Goal: Task Accomplishment & Management: Use online tool/utility

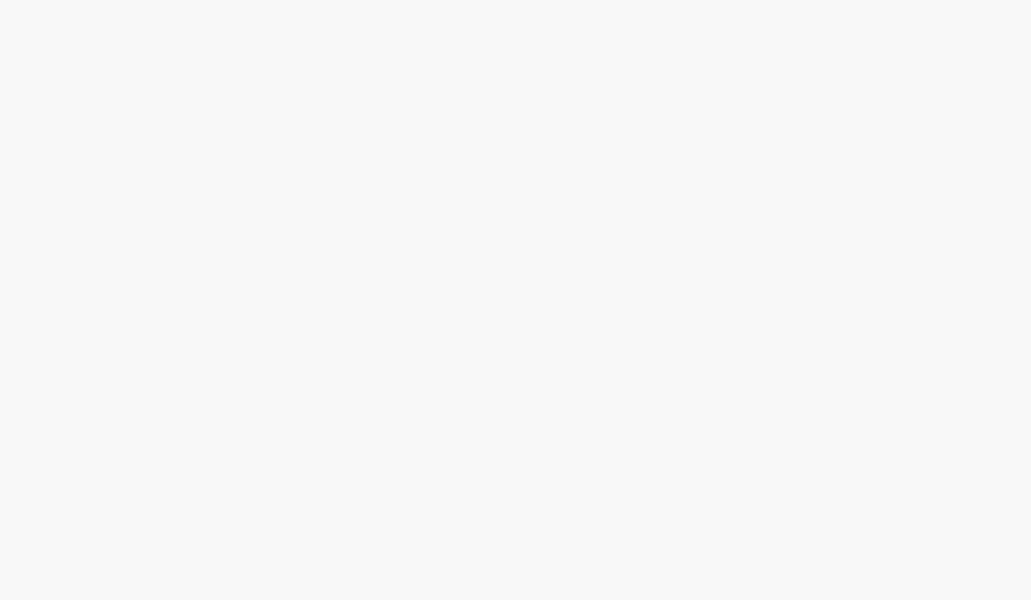
click at [561, 0] on html at bounding box center [515, 0] width 1031 height 0
drag, startPoint x: 923, startPoint y: 2, endPoint x: 672, endPoint y: 131, distance: 282.5
click at [629, 0] on html at bounding box center [515, 0] width 1031 height 0
click at [406, 0] on html at bounding box center [515, 0] width 1031 height 0
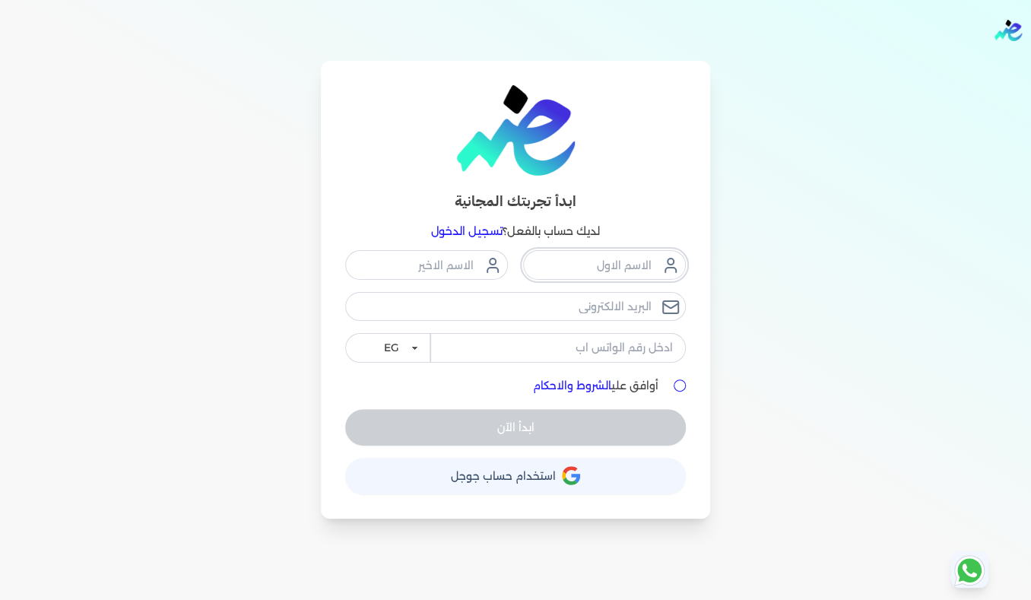
click at [562, 270] on input "text" at bounding box center [604, 264] width 163 height 29
type input "[PERSON_NAME]"
click at [428, 267] on input "text" at bounding box center [426, 264] width 163 height 29
type input "tahan"
click at [494, 312] on input "email" at bounding box center [515, 306] width 341 height 29
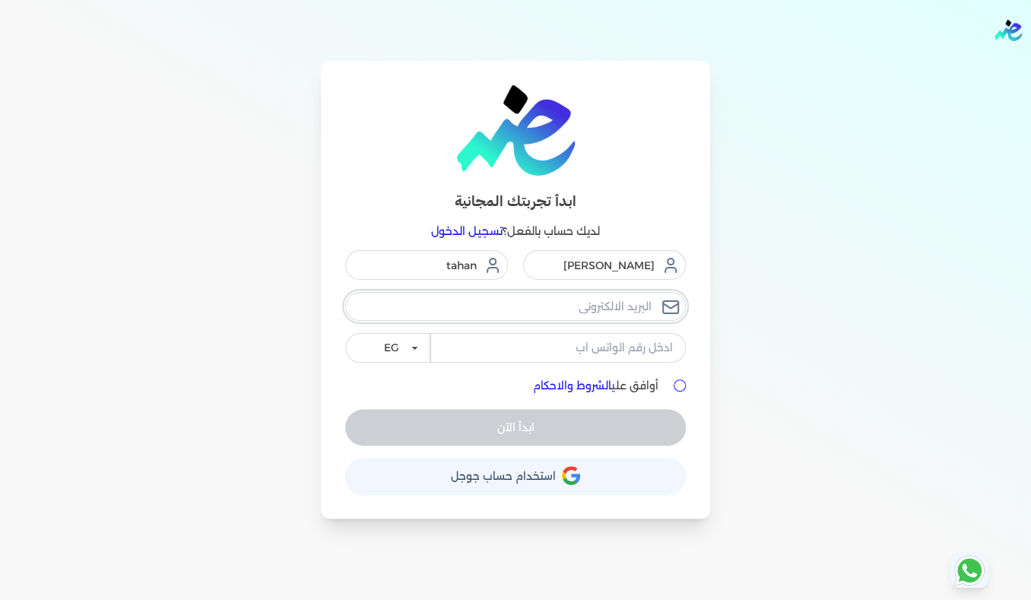
type input "[EMAIL_ADDRESS][DOMAIN_NAME]"
click at [538, 350] on input "tel" at bounding box center [557, 347] width 255 height 29
type input "01020743008"
click at [675, 385] on input "أوافق علي الشروط والاحكام" at bounding box center [679, 385] width 12 height 12
checkbox input "true"
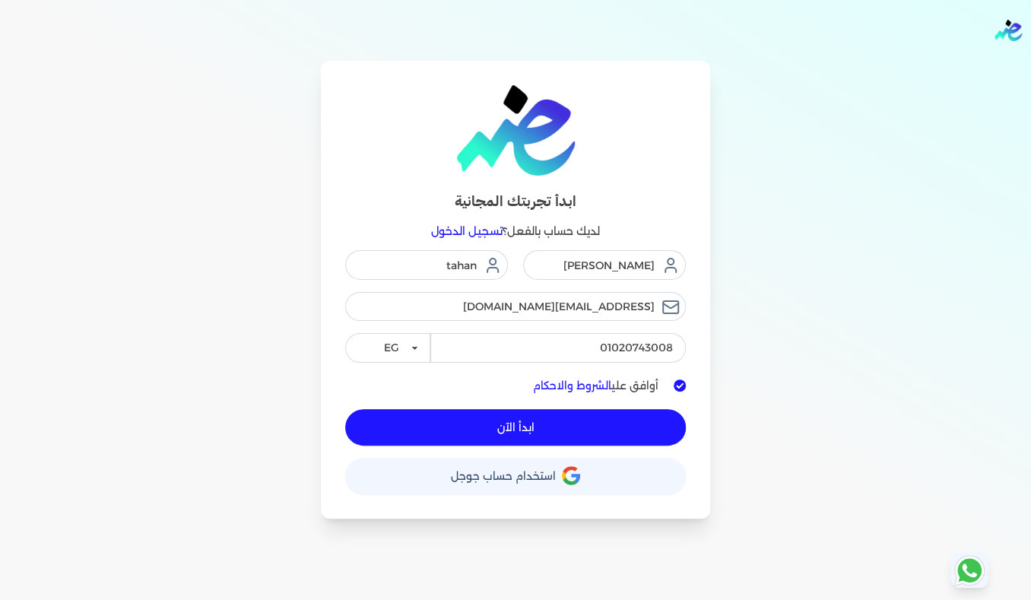
click at [566, 423] on button "ابدأ الآن" at bounding box center [515, 427] width 341 height 36
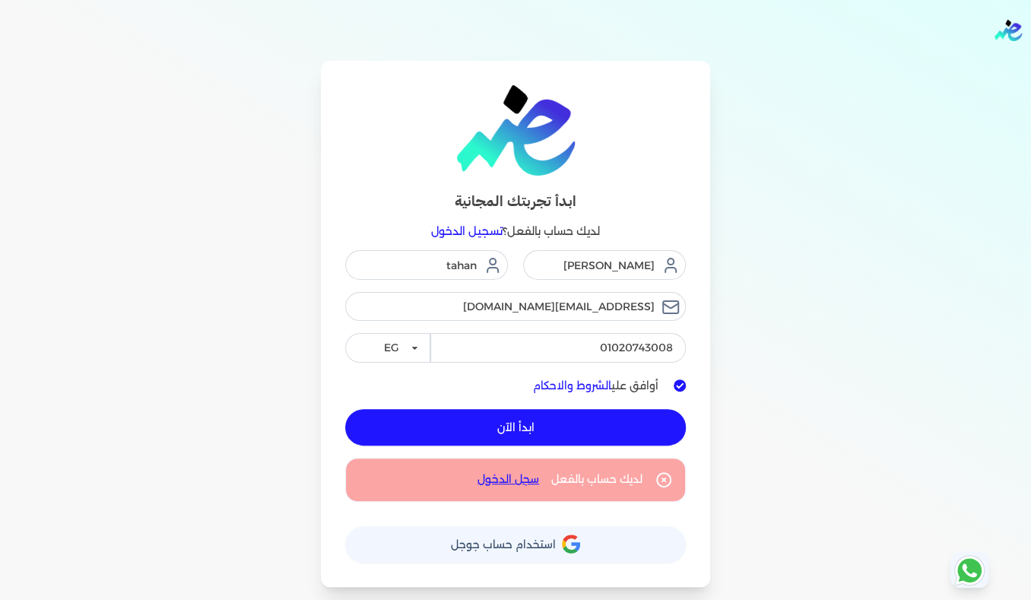
click at [496, 429] on button "ابدأ الآن" at bounding box center [515, 427] width 341 height 36
click at [501, 475] on link "سجل الدخول" at bounding box center [508, 479] width 62 height 16
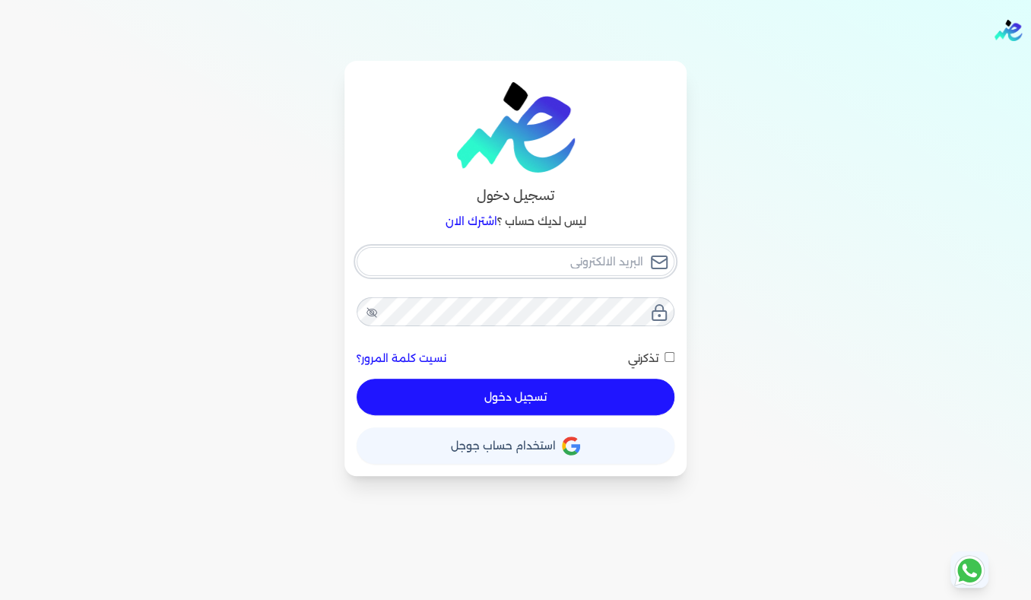
click at [497, 261] on input "email" at bounding box center [515, 261] width 318 height 29
type input "[EMAIL_ADDRESS][DOMAIN_NAME]"
click at [510, 398] on button "تسجيل دخول" at bounding box center [515, 397] width 318 height 36
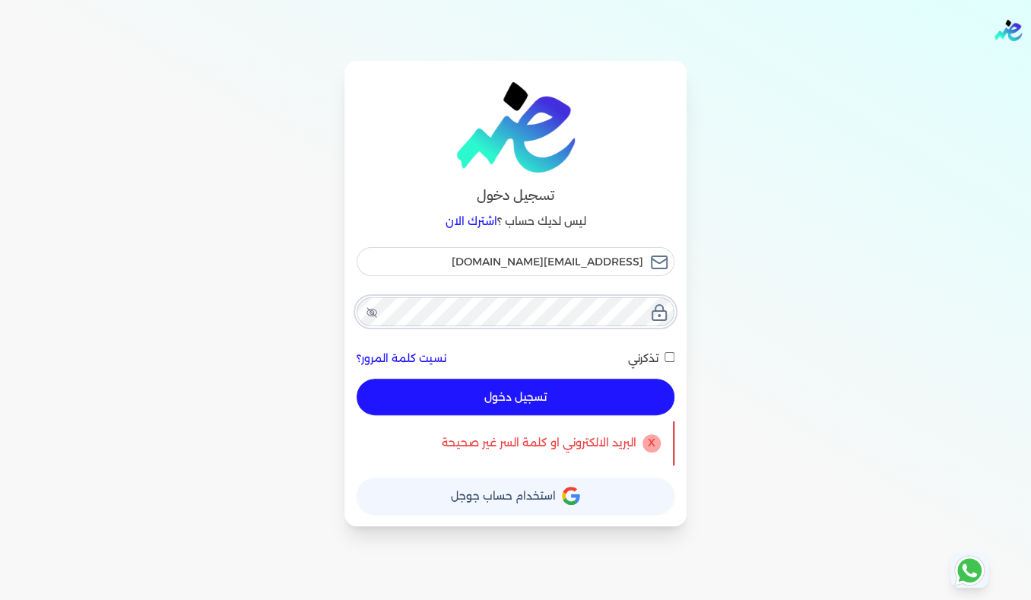
click at [356, 379] on button "تسجيل دخول" at bounding box center [515, 397] width 318 height 36
click at [369, 313] on icon at bounding box center [372, 312] width 12 height 12
click at [550, 404] on button "تسجيل دخول" at bounding box center [515, 397] width 318 height 36
click at [589, 389] on button "تسجيل دخول" at bounding box center [515, 397] width 318 height 36
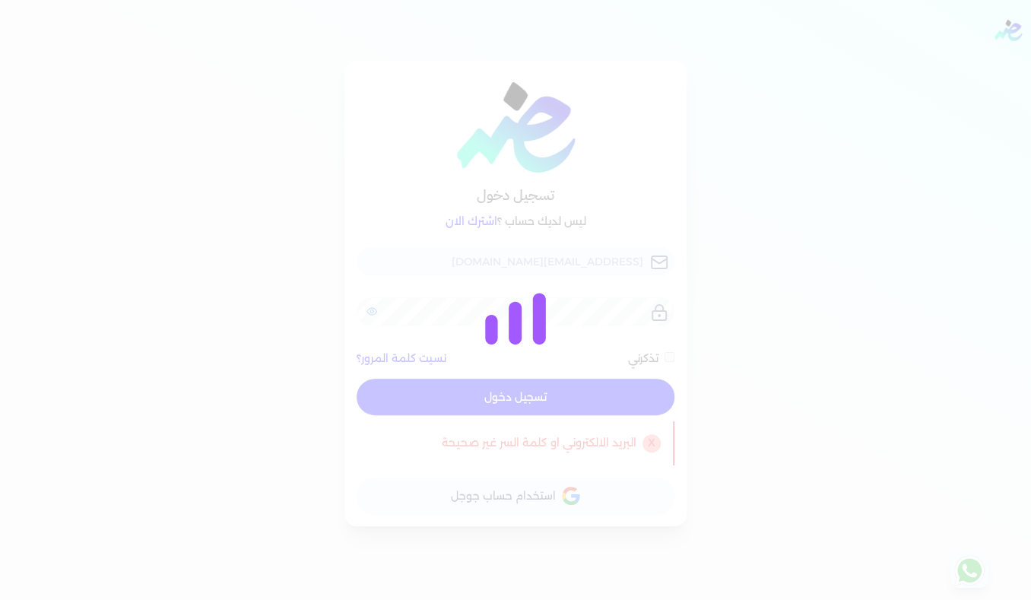
checkbox input "false"
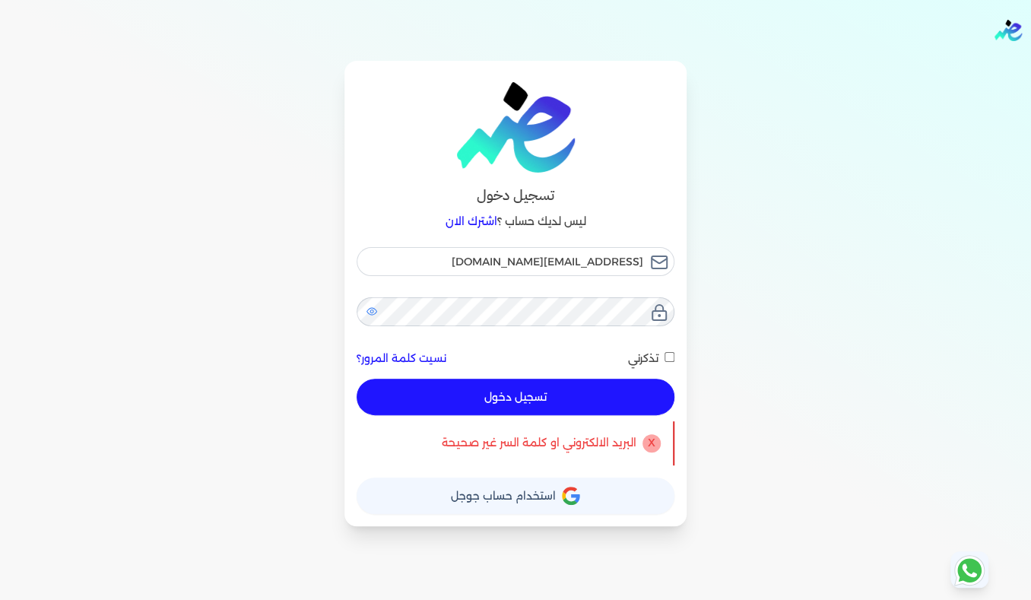
click at [398, 356] on link "نسيت كلمة المرور؟" at bounding box center [401, 358] width 90 height 16
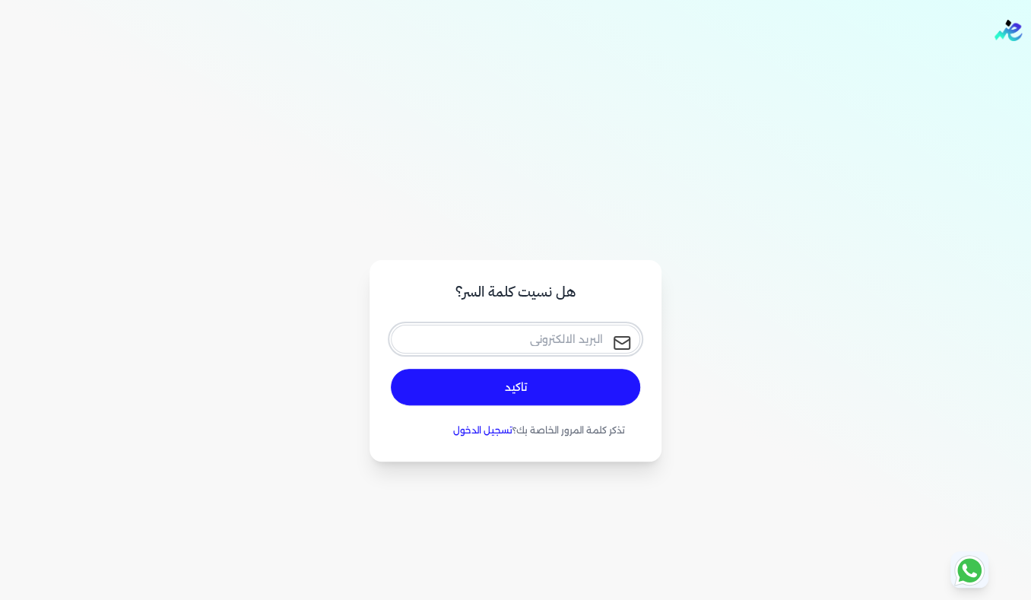
click at [492, 345] on input "email" at bounding box center [515, 339] width 249 height 29
type input "[EMAIL_ADDRESS][DOMAIN_NAME]"
click at [528, 388] on button "تاكيد" at bounding box center [515, 387] width 249 height 36
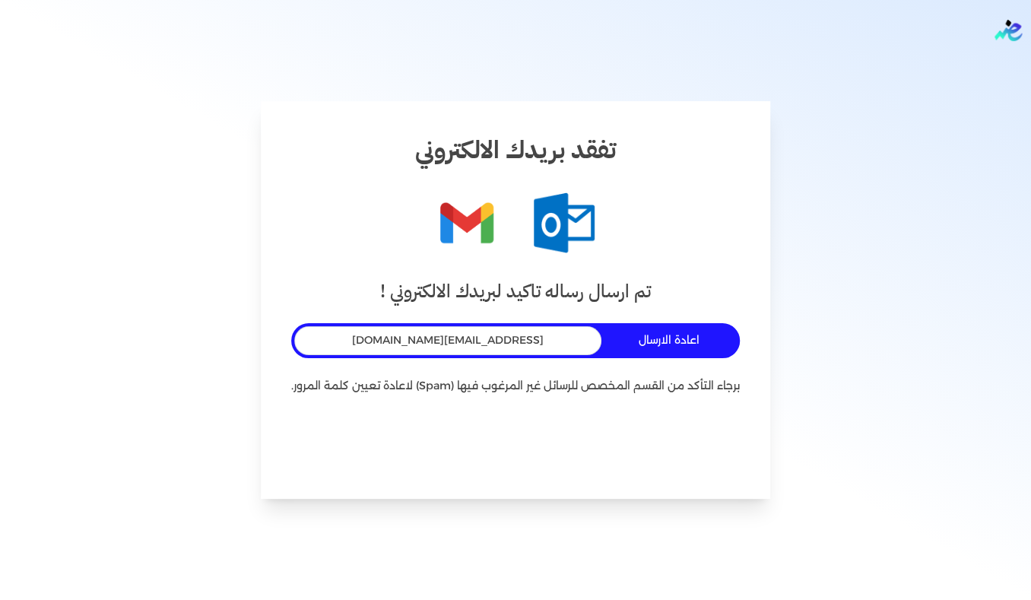
click at [663, 229] on figure at bounding box center [515, 222] width 448 height 61
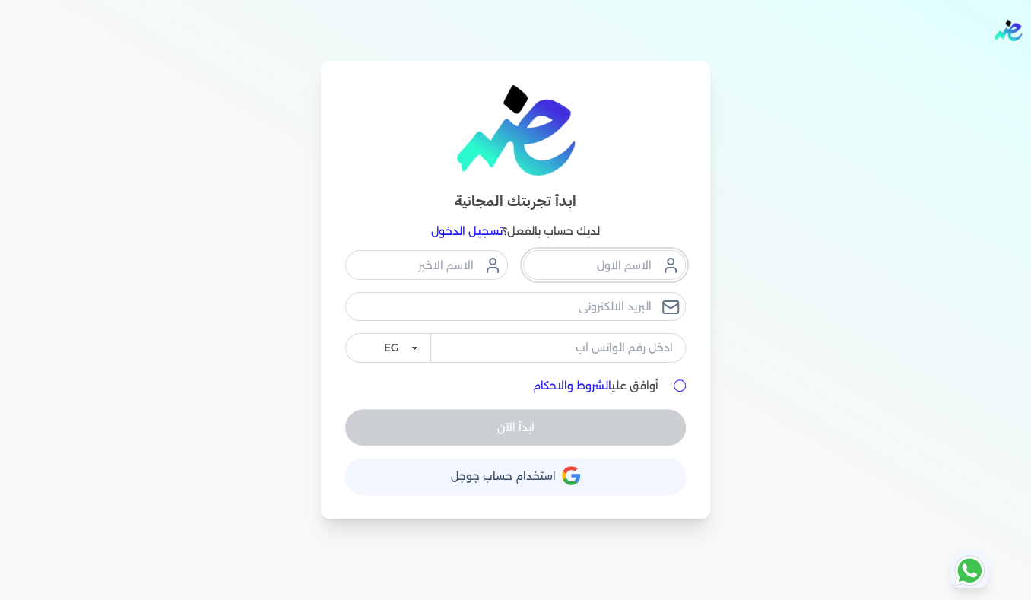
click at [569, 271] on input "text" at bounding box center [604, 264] width 163 height 29
type input "[PERSON_NAME]"
click at [431, 264] on input "text" at bounding box center [426, 264] width 163 height 29
type input "tahan"
click at [599, 309] on input "email" at bounding box center [515, 306] width 341 height 29
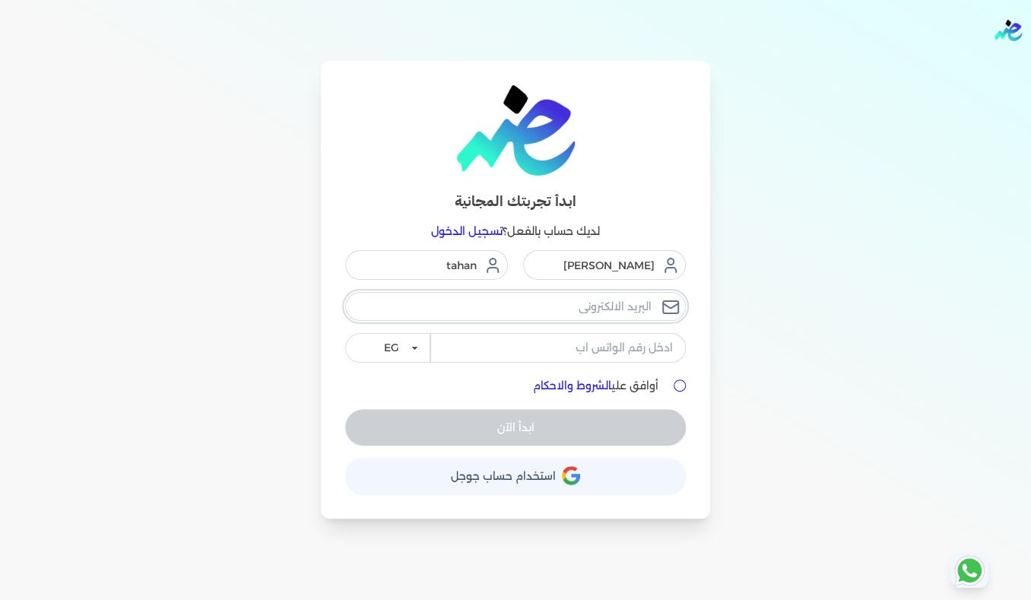
type input "[EMAIL_ADDRESS][DOMAIN_NAME]"
click at [609, 341] on input "tel" at bounding box center [557, 347] width 255 height 29
type input "01020743008"
click at [680, 388] on input "أوافق علي الشروط والاحكام" at bounding box center [679, 385] width 12 height 12
checkbox input "true"
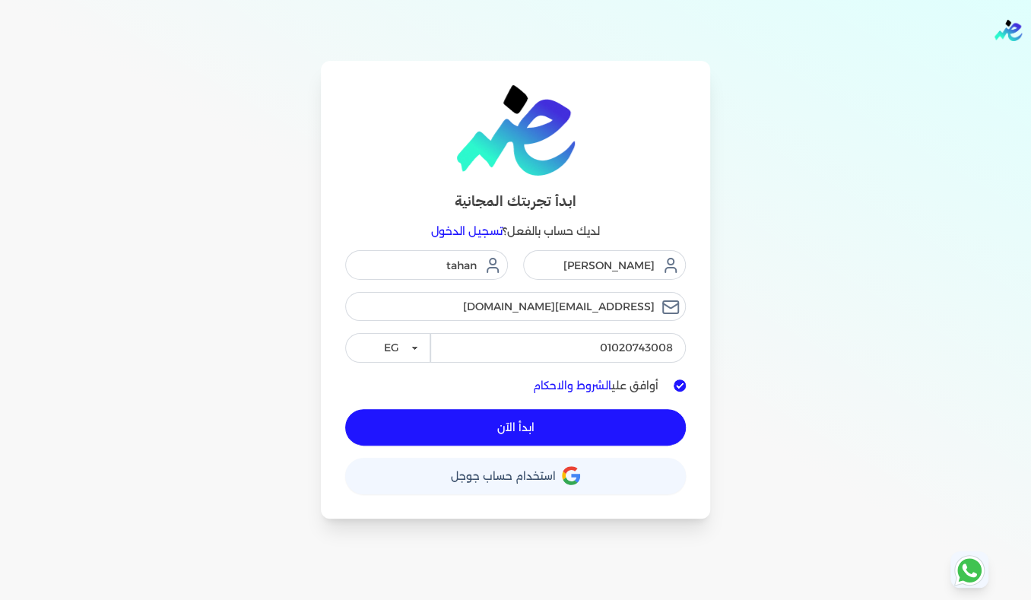
click at [518, 429] on span "ابدأ الآن" at bounding box center [515, 427] width 37 height 11
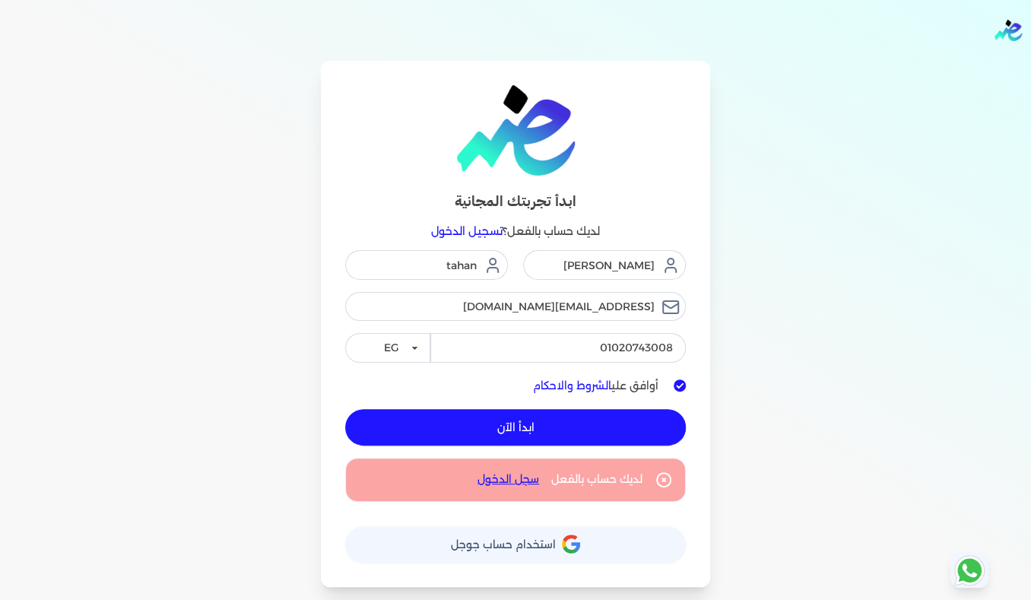
click at [512, 480] on link "سجل الدخول" at bounding box center [508, 479] width 62 height 16
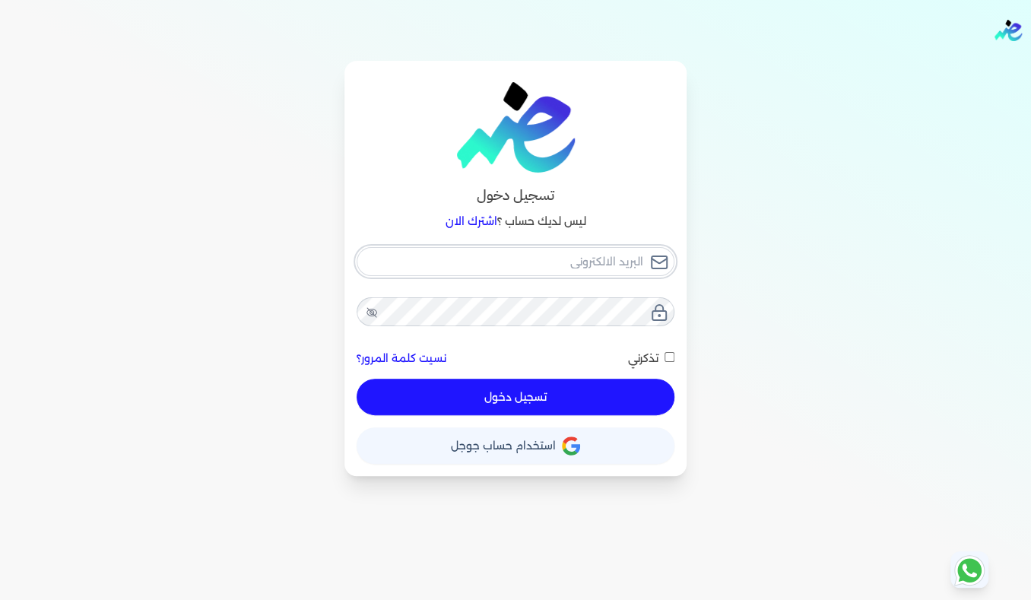
click at [557, 255] on input "email" at bounding box center [515, 261] width 318 height 29
type input "[EMAIL_ADDRESS][DOMAIN_NAME]"
click at [669, 355] on input "تذكرني" at bounding box center [669, 357] width 10 height 10
checkbox input "true"
click at [594, 394] on button "تسجيل دخول" at bounding box center [515, 397] width 318 height 36
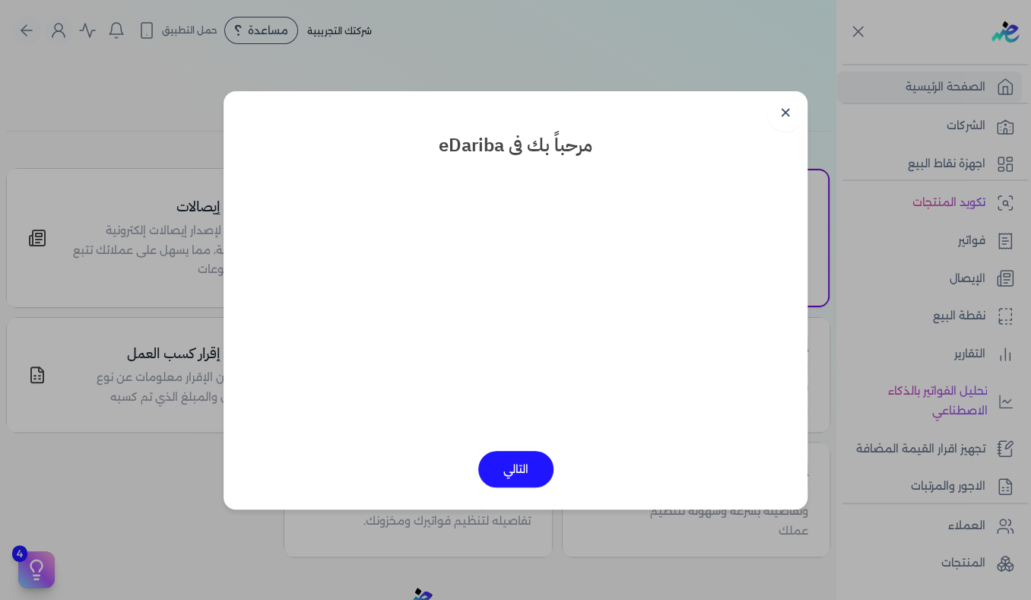
click at [508, 471] on button "التالي" at bounding box center [515, 469] width 75 height 36
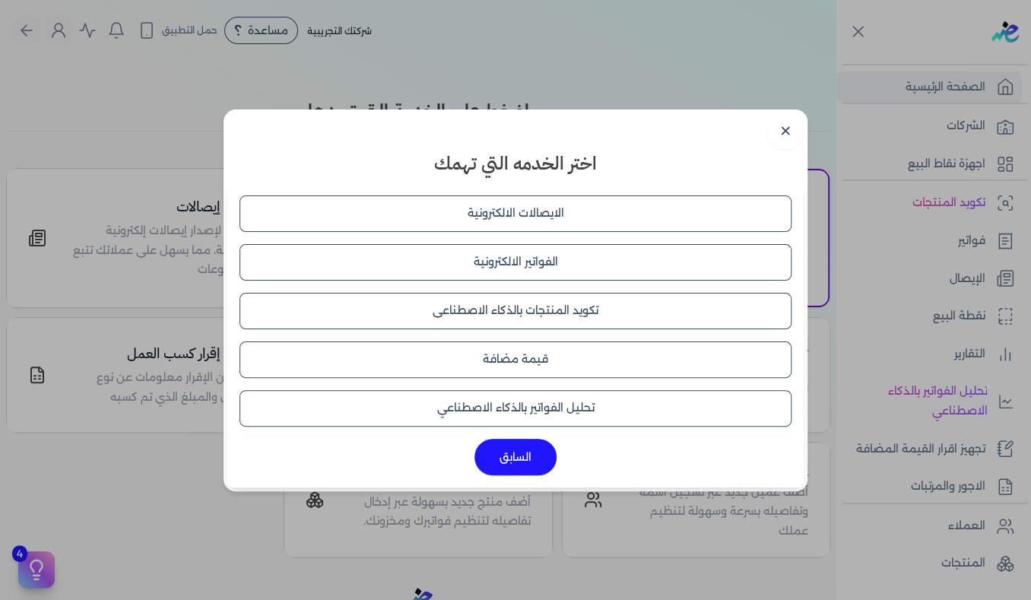
click at [513, 206] on button "الايصالات الالكترونية" at bounding box center [515, 213] width 552 height 36
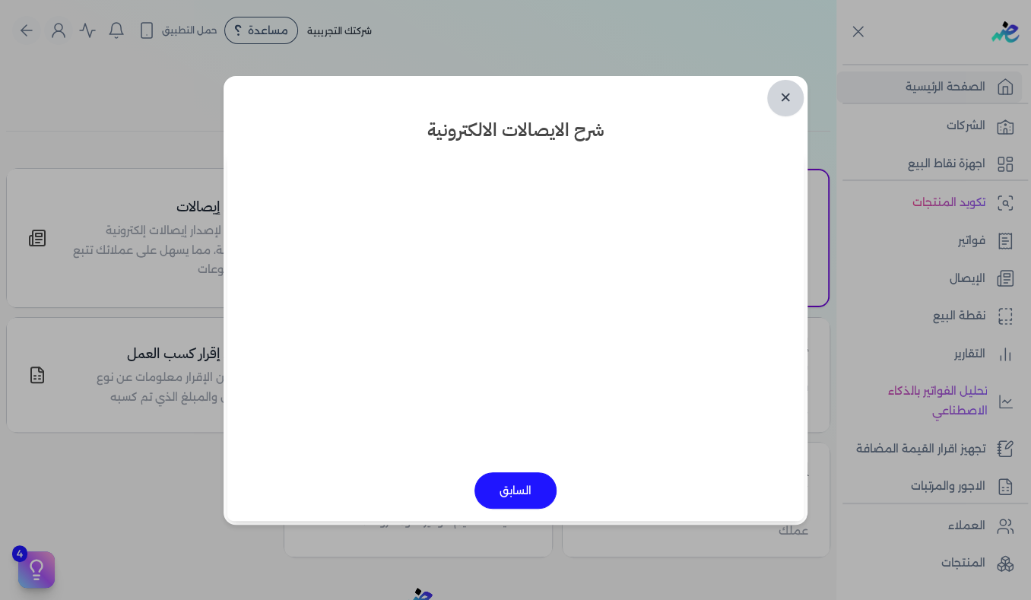
click at [779, 99] on link "✕" at bounding box center [785, 98] width 36 height 36
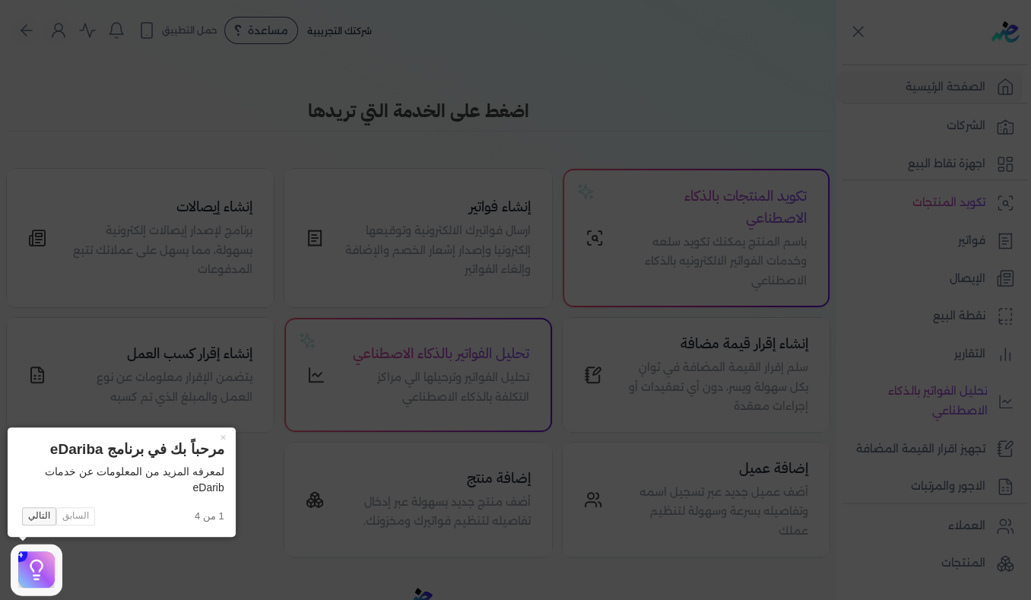
click at [39, 512] on button "التالي" at bounding box center [39, 516] width 34 height 18
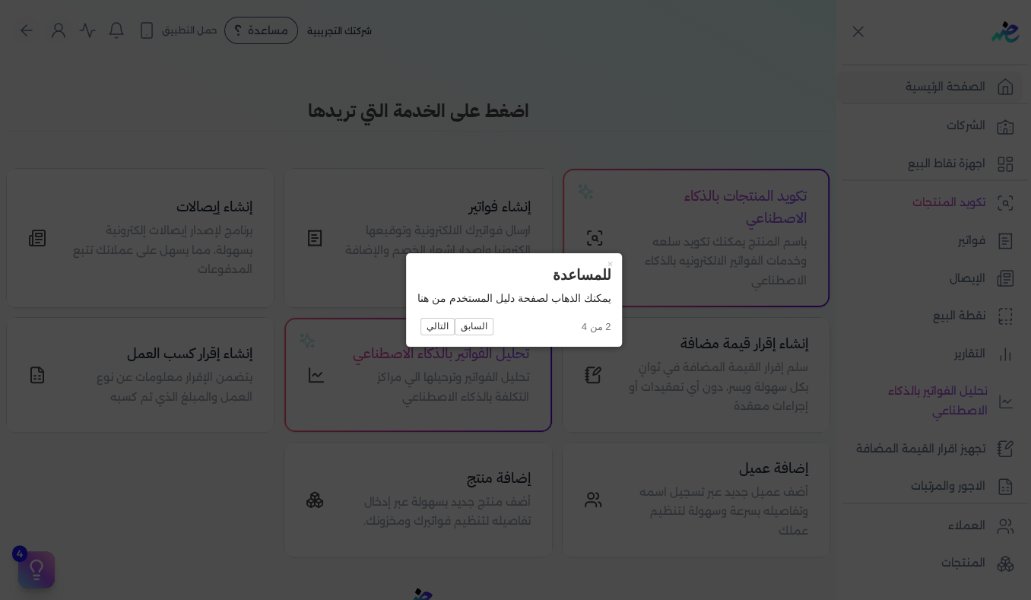
click at [432, 334] on div "× للمساعدة يمكنك الذهاب لصفحة دليل المستخدم من هنا 2 من 4 السابق التالي" at bounding box center [514, 299] width 216 height 93
click at [437, 328] on button "التالي" at bounding box center [437, 327] width 34 height 18
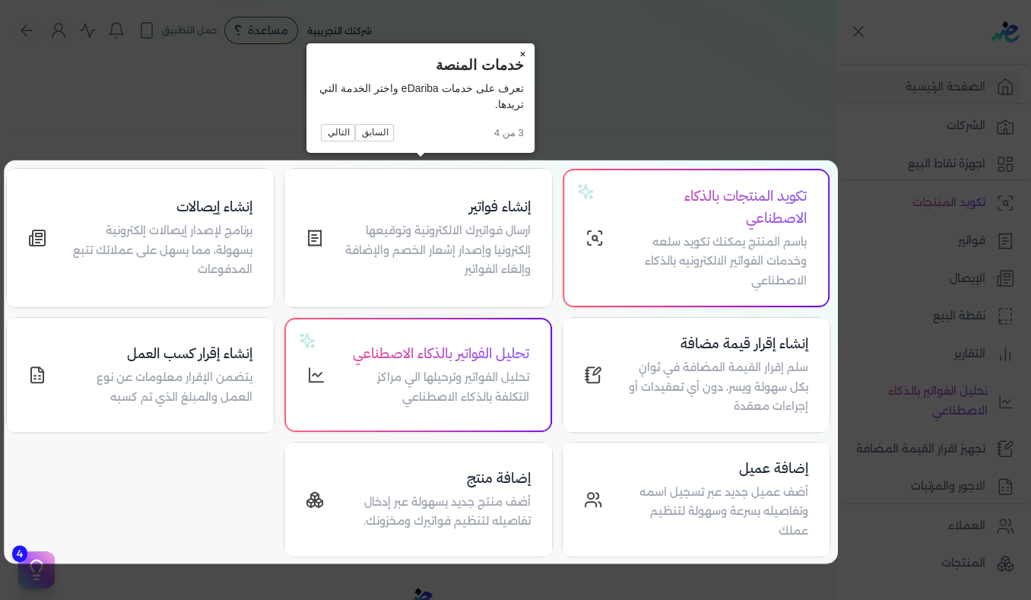
click at [521, 50] on button "×" at bounding box center [522, 53] width 24 height 21
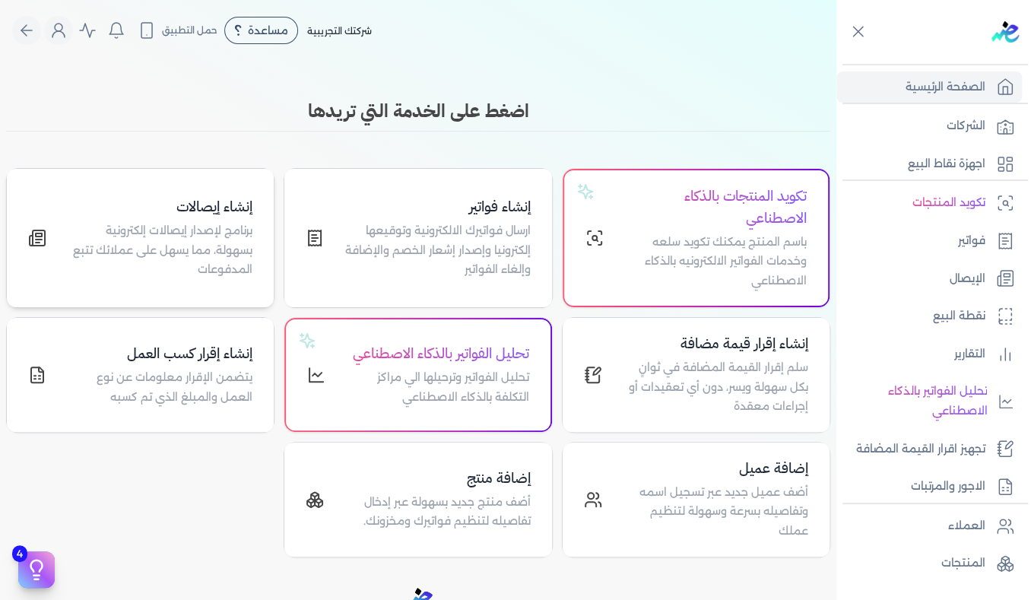
click at [170, 251] on p "برنامج لإصدار إيصالات إلكترونية بسهولة، مما يسهل على عملائك تتبع المدفوعات" at bounding box center [159, 250] width 188 height 59
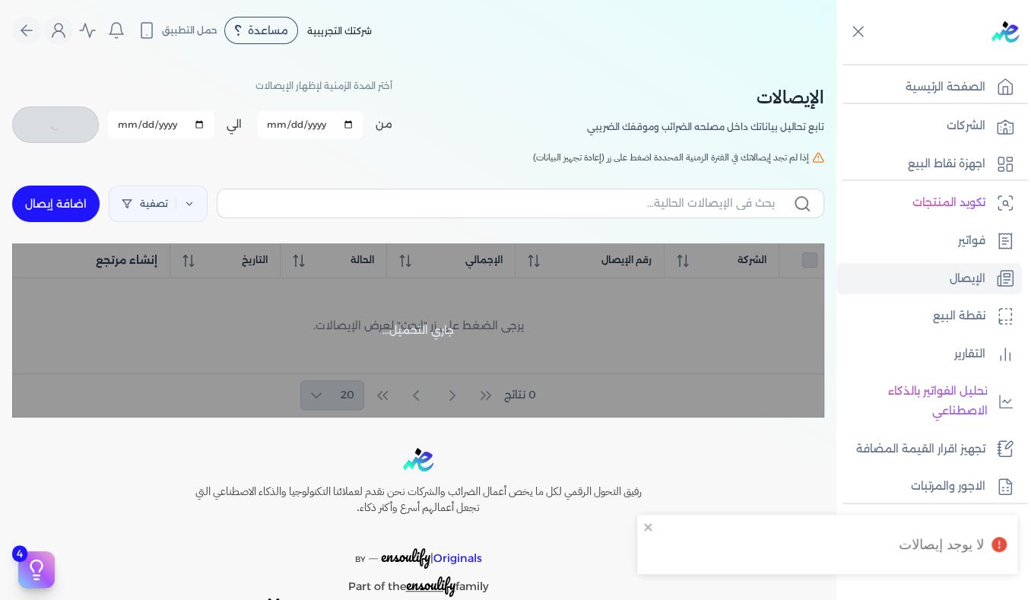
checkbox input "false"
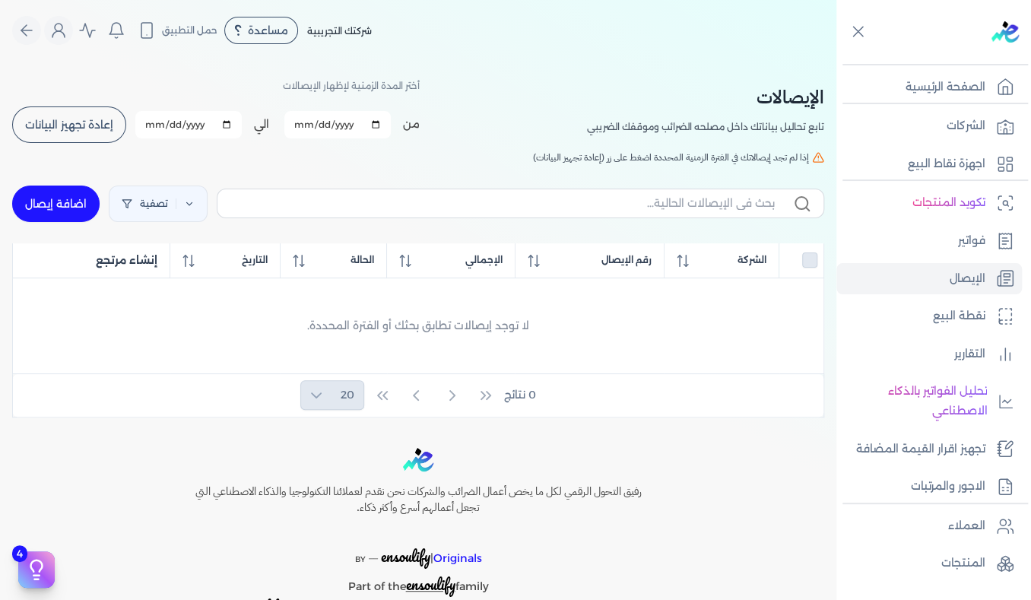
click at [52, 200] on link "اضافة إيصال" at bounding box center [55, 203] width 87 height 36
select select
select select "EGP"
select select "EGS"
select select "B"
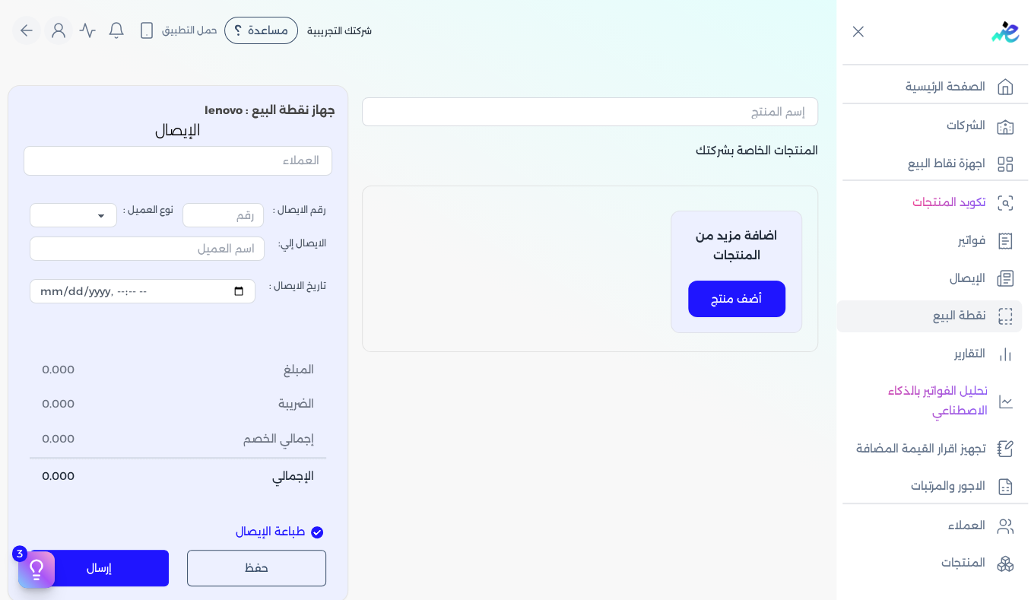
type input "1"
select select "P"
type input "عميل نقدي"
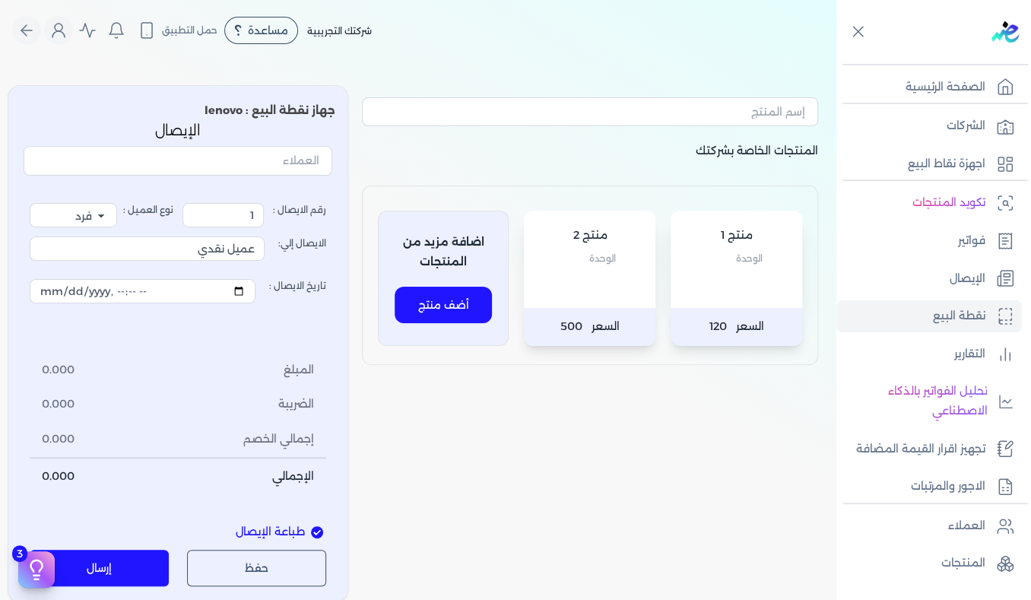
drag, startPoint x: 293, startPoint y: 531, endPoint x: 275, endPoint y: 531, distance: 17.5
click at [292, 531] on span "طباعة الإيصال" at bounding box center [270, 532] width 69 height 17
click at [311, 531] on input "طباعة الإيصال" at bounding box center [317, 532] width 12 height 12
click at [305, 529] on span "طباعة الإيصال" at bounding box center [270, 532] width 69 height 17
click at [311, 529] on input "طباعة الإيصال" at bounding box center [317, 532] width 12 height 12
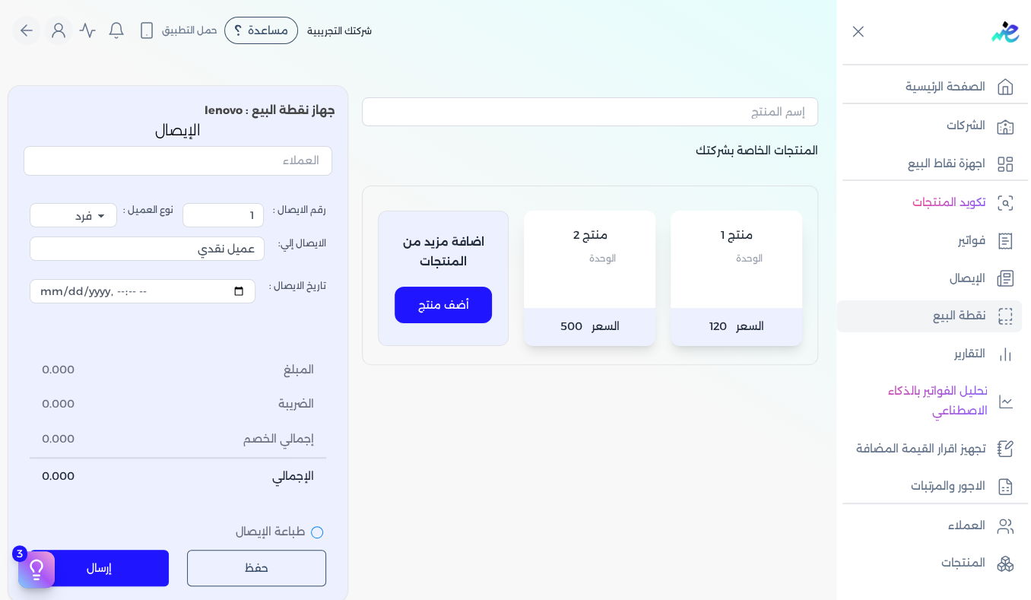
checkbox input "true"
click at [713, 261] on p "الوحدة" at bounding box center [736, 259] width 101 height 20
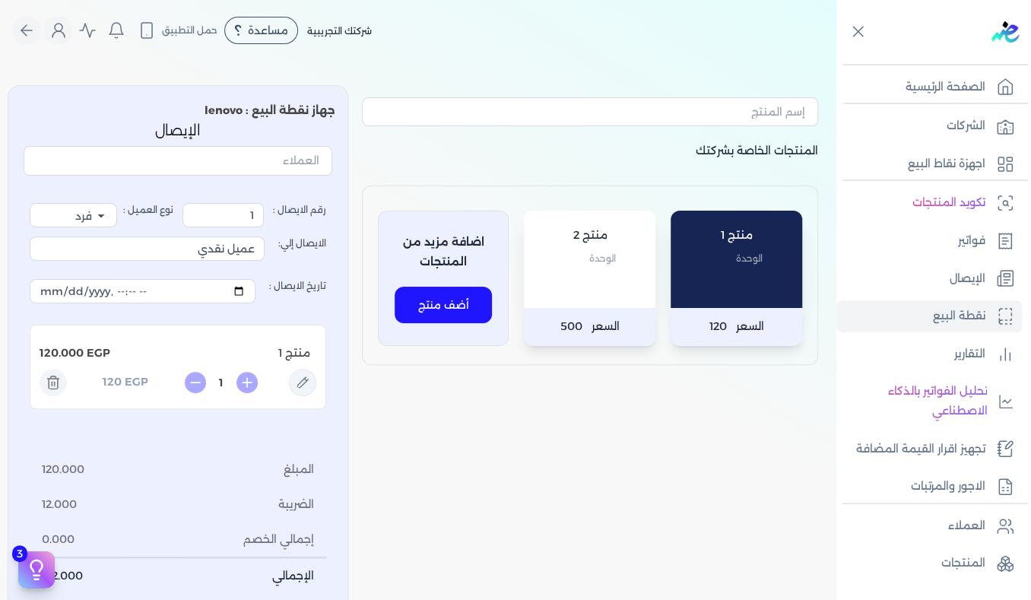
click at [614, 274] on div "منتج 2 الوحدة" at bounding box center [589, 259] width 131 height 97
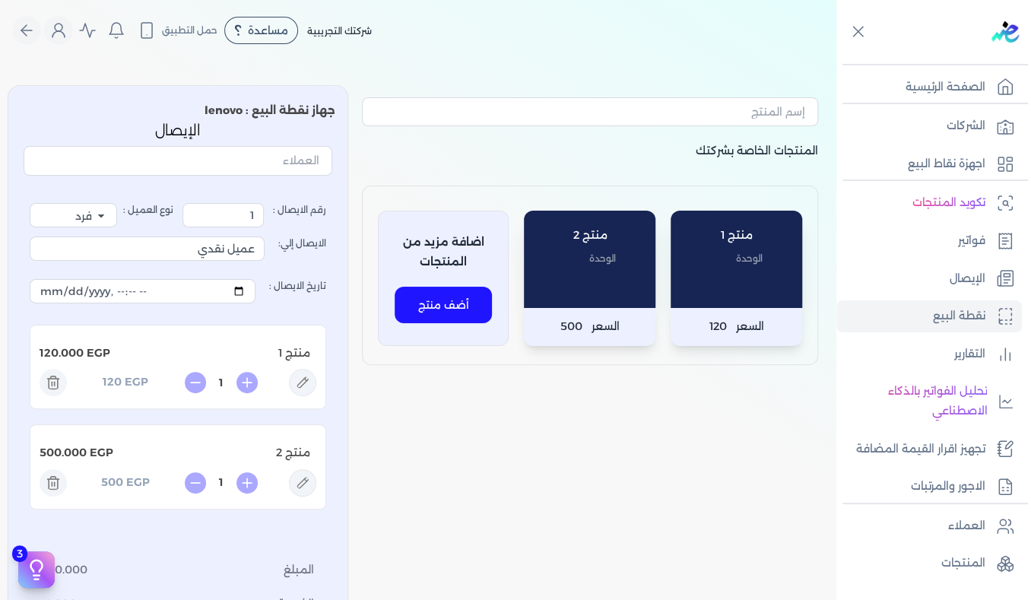
click at [764, 265] on p "الوحدة" at bounding box center [736, 259] width 101 height 20
type input "2"
click at [615, 287] on div "منتج 2 الوحدة" at bounding box center [589, 259] width 131 height 97
drag, startPoint x: 604, startPoint y: 275, endPoint x: 595, endPoint y: 271, distance: 10.2
click at [604, 274] on div "منتج 2 الوحدة" at bounding box center [589, 259] width 131 height 97
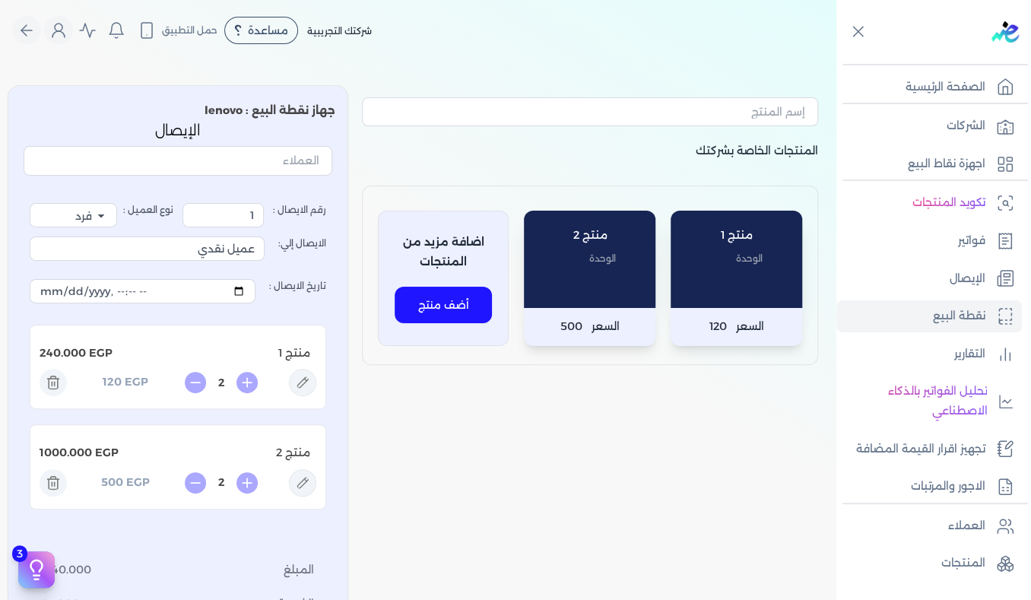
type input "3"
drag, startPoint x: 732, startPoint y: 270, endPoint x: 715, endPoint y: 271, distance: 16.8
click at [731, 268] on div "منتج 1 الوحدة" at bounding box center [735, 259] width 131 height 97
type input "3"
click at [616, 289] on div "منتج 2 الوحدة" at bounding box center [589, 259] width 131 height 97
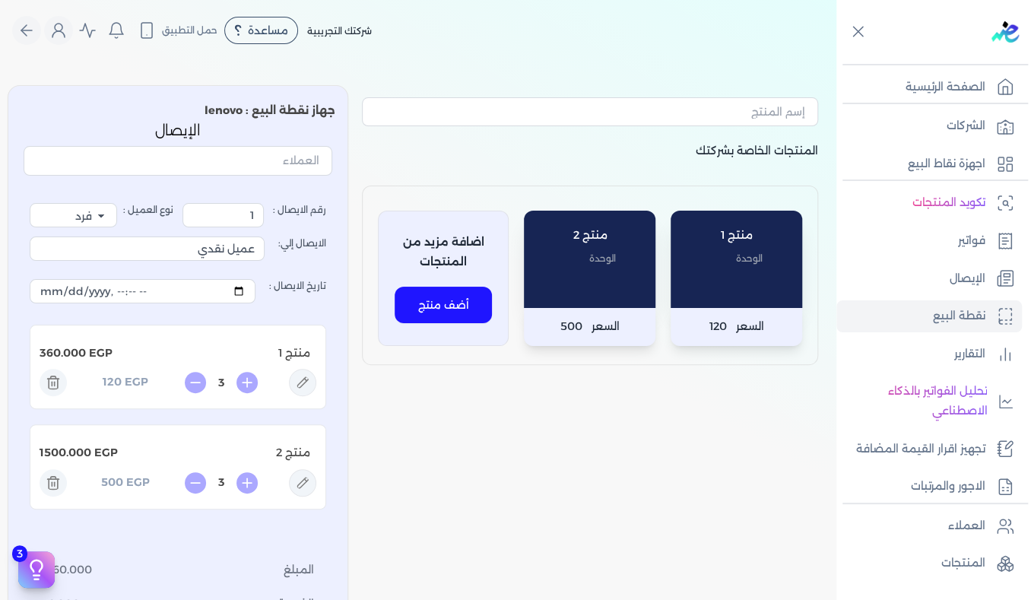
type input "4"
click at [725, 284] on div "منتج 1 الوحدة" at bounding box center [735, 259] width 131 height 97
type input "4"
click at [649, 280] on div "منتج 2 الوحدة" at bounding box center [589, 259] width 131 height 97
type input "5"
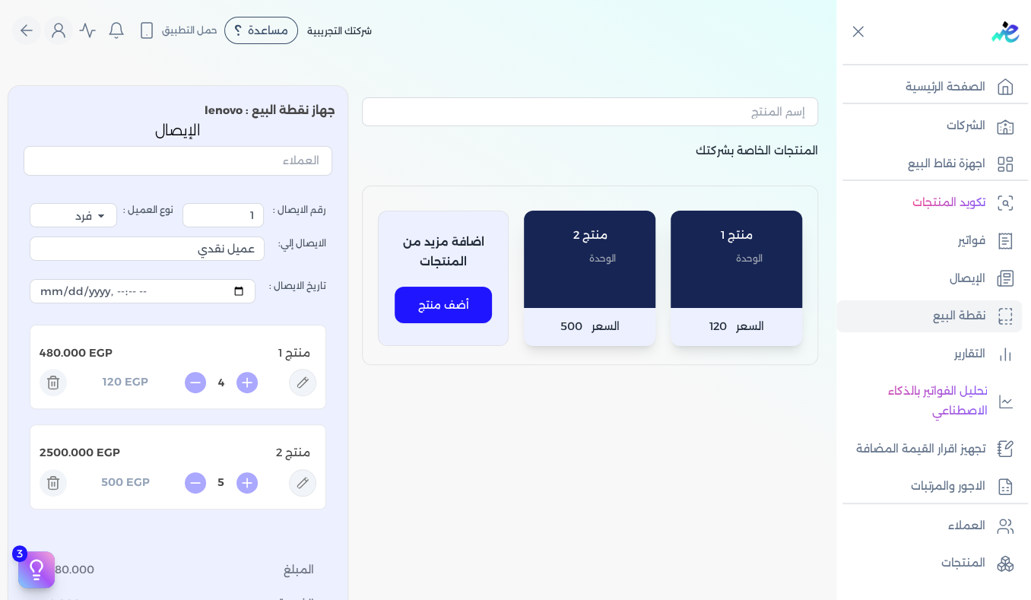
click at [725, 268] on div "منتج 1 الوحدة" at bounding box center [735, 259] width 131 height 97
type input "5"
click at [640, 265] on p "الوحدة" at bounding box center [589, 259] width 101 height 20
type input "6"
click at [958, 166] on p "اجهزة نقاط البيع" at bounding box center [947, 164] width 78 height 20
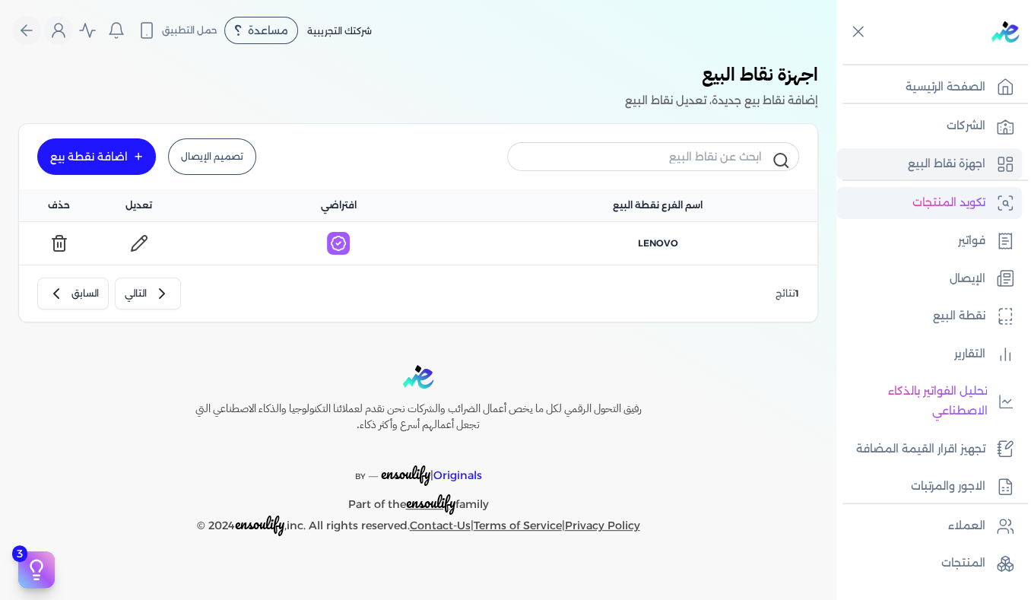
click at [921, 194] on p "تكويد المنتجات" at bounding box center [948, 203] width 73 height 20
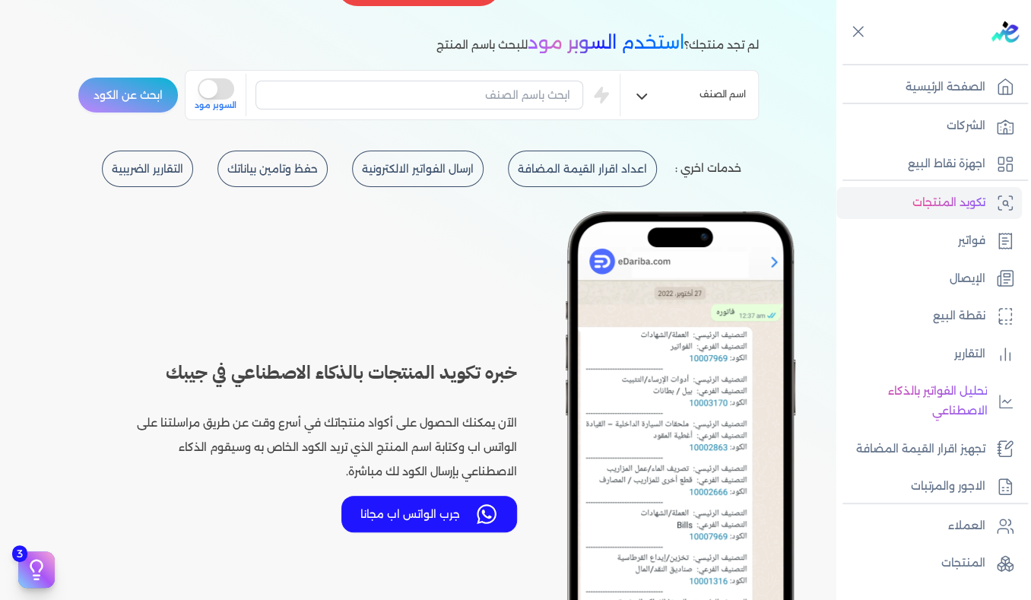
scroll to position [152, 0]
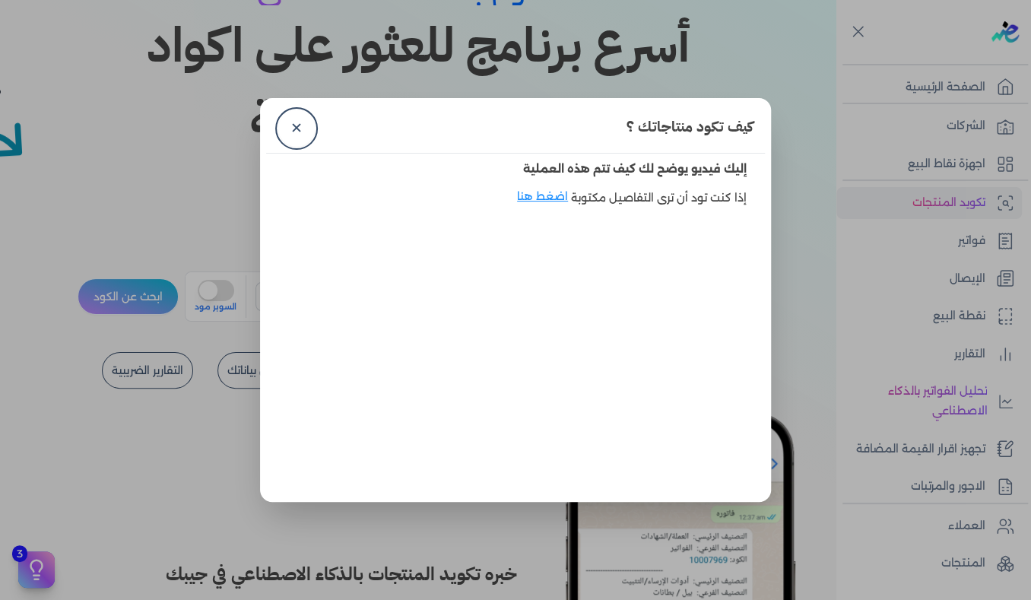
click at [300, 122] on link "✕" at bounding box center [296, 128] width 36 height 36
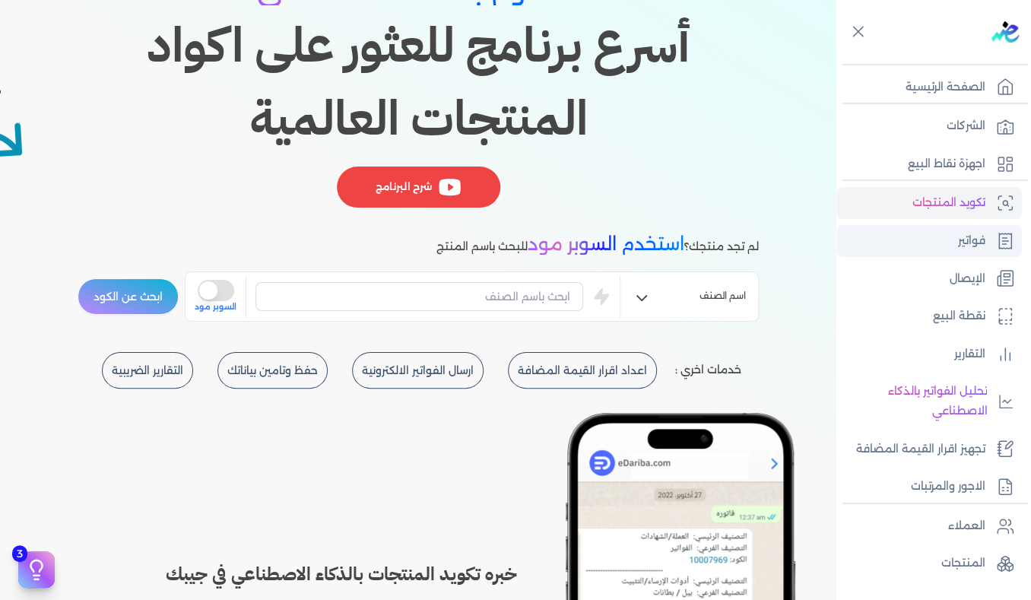
click at [956, 252] on link "فواتير" at bounding box center [928, 241] width 185 height 32
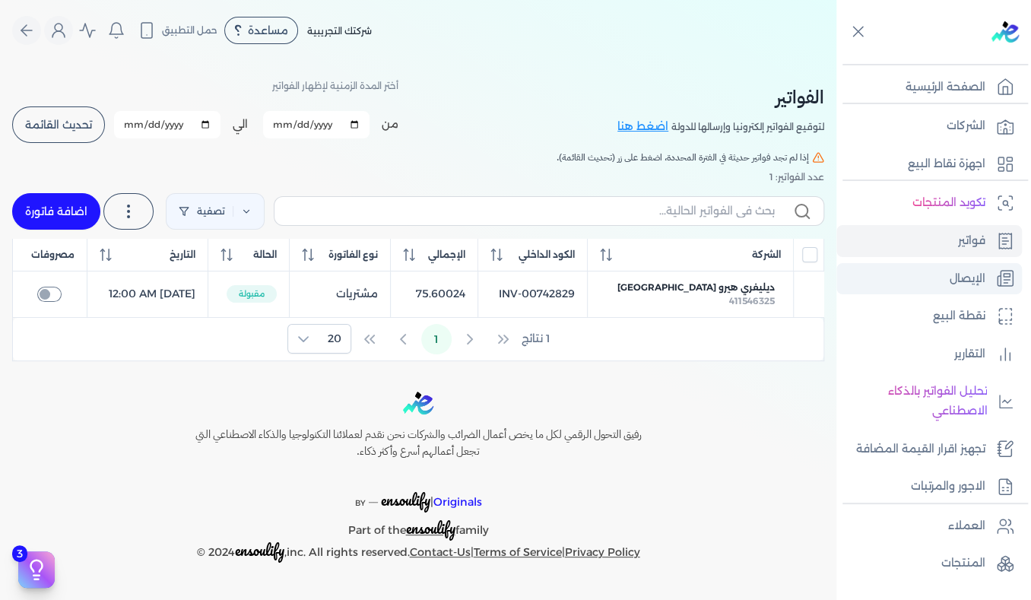
click at [956, 287] on p "الإيصال" at bounding box center [967, 279] width 36 height 20
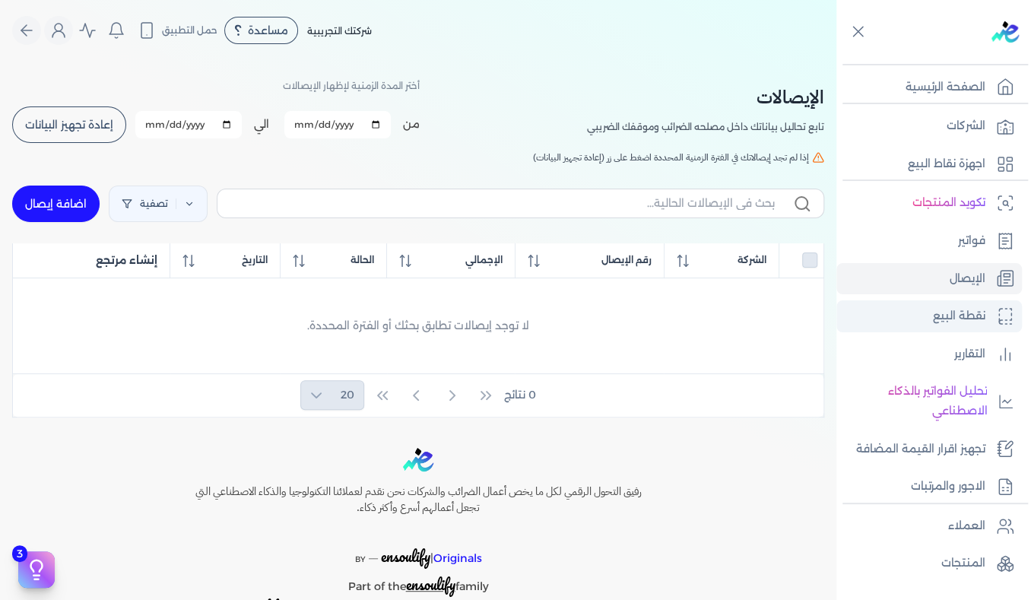
click at [958, 313] on p "نقطة البيع" at bounding box center [959, 316] width 52 height 20
select select "EGP"
select select "EGS"
select select "B"
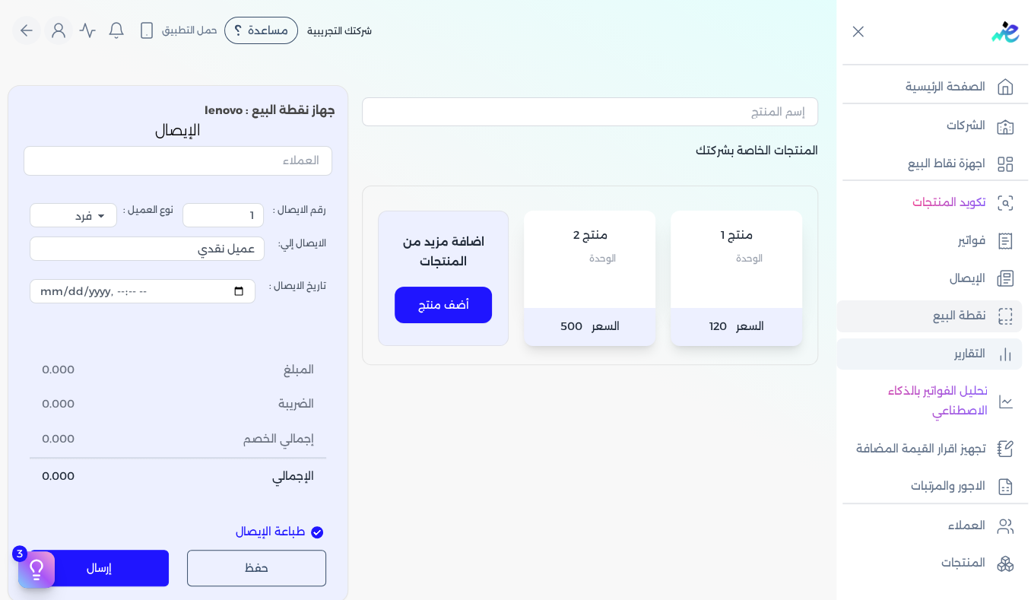
click at [952, 352] on link "التقارير" at bounding box center [928, 354] width 185 height 32
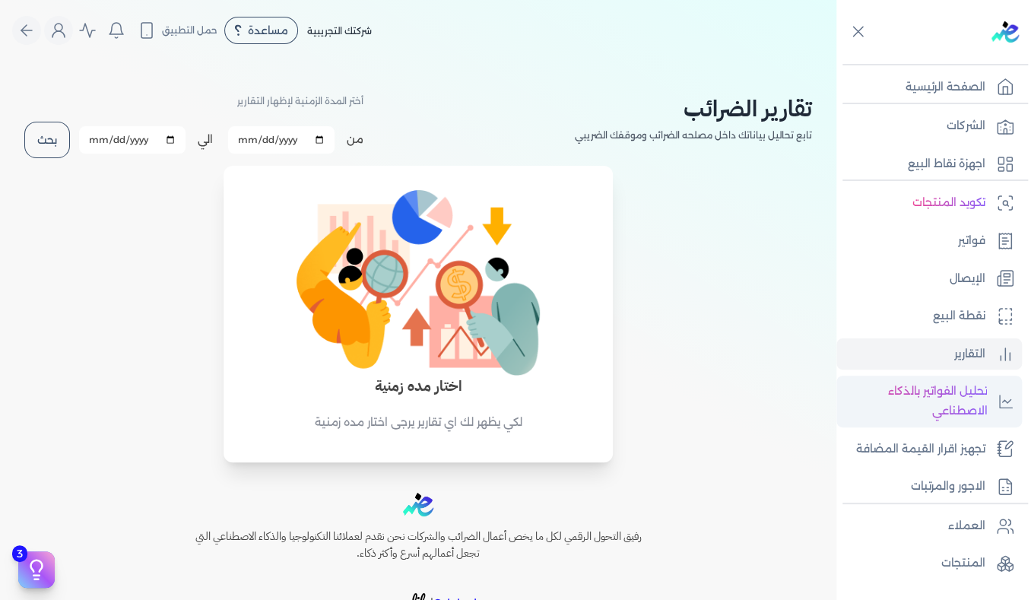
click at [959, 404] on p "تحليل الفواتير بالذكاء الاصطناعي" at bounding box center [915, 401] width 143 height 39
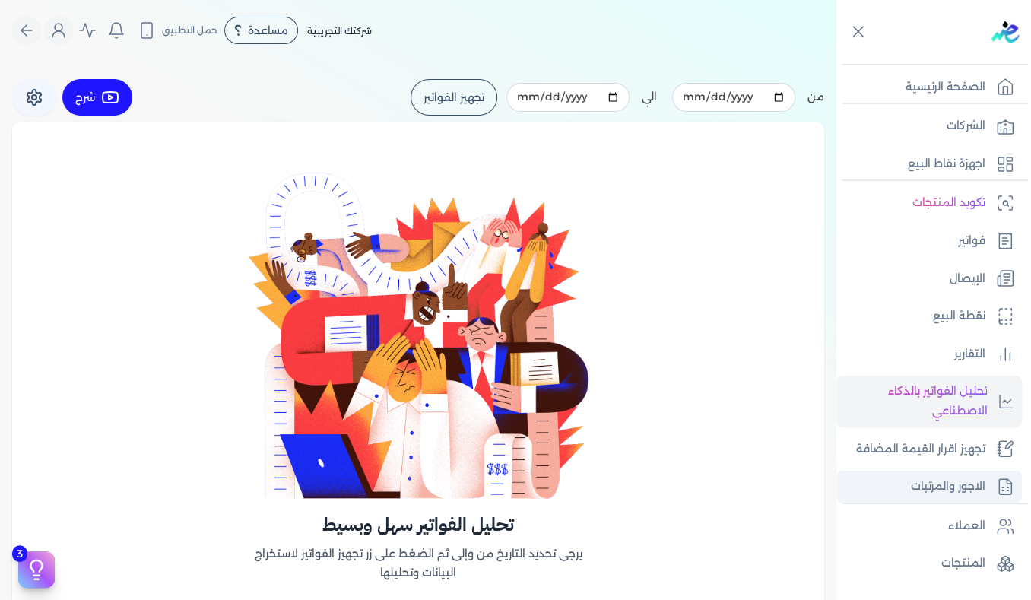
click at [960, 486] on p "الاجور والمرتبات" at bounding box center [948, 487] width 74 height 20
click at [943, 487] on p "الاجور والمرتبات" at bounding box center [948, 487] width 74 height 20
select select "01"
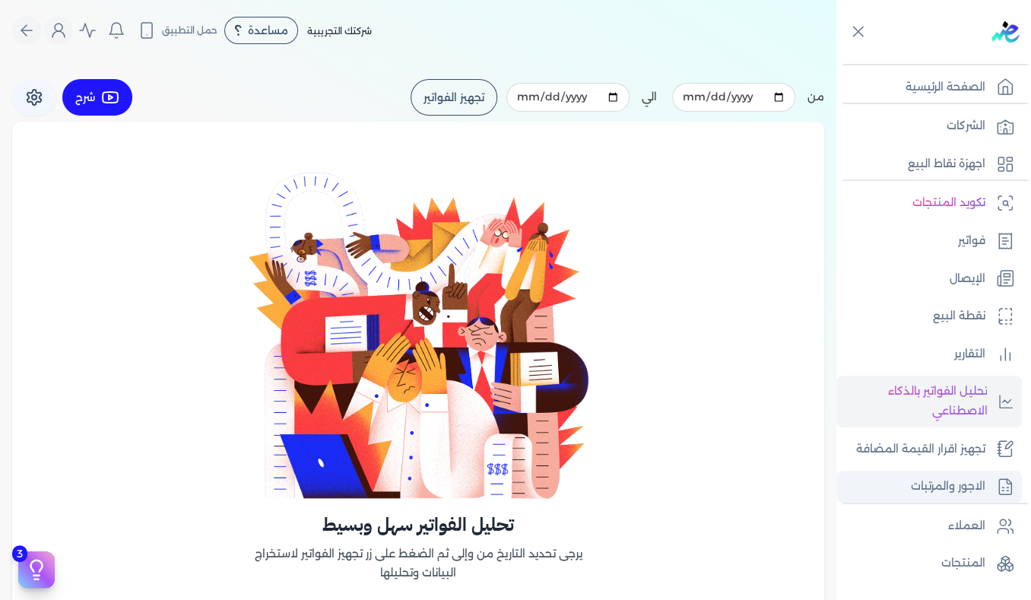
select select "01"
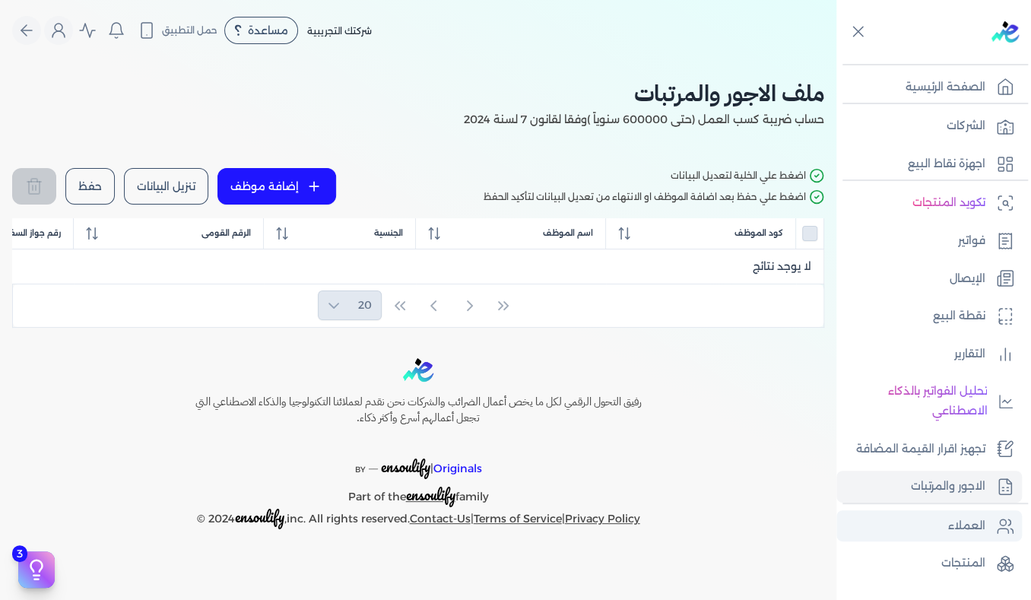
click at [971, 516] on p "العملاء" at bounding box center [966, 526] width 37 height 20
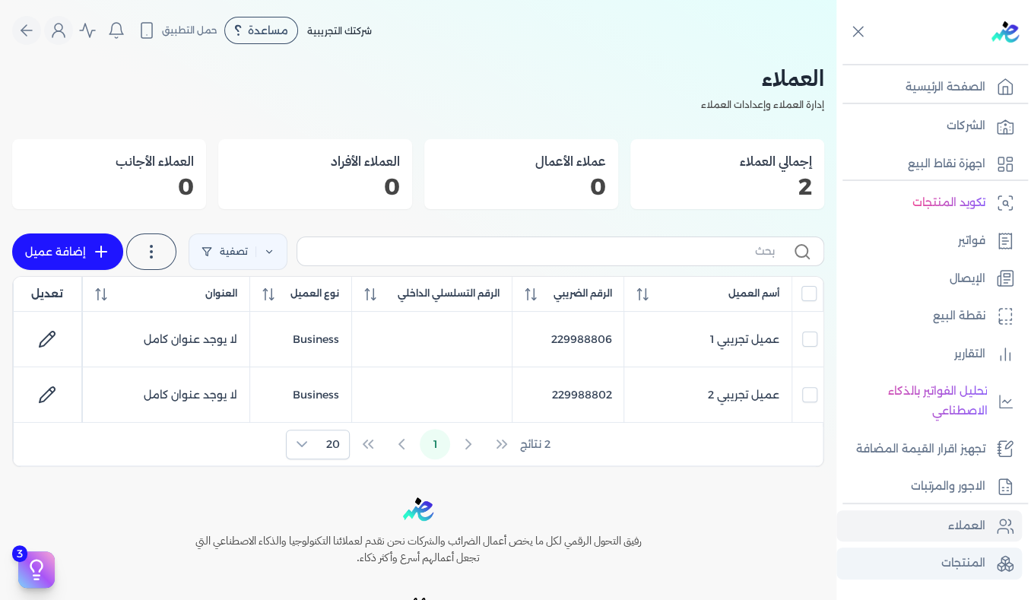
click at [962, 563] on p "المنتجات" at bounding box center [963, 563] width 44 height 20
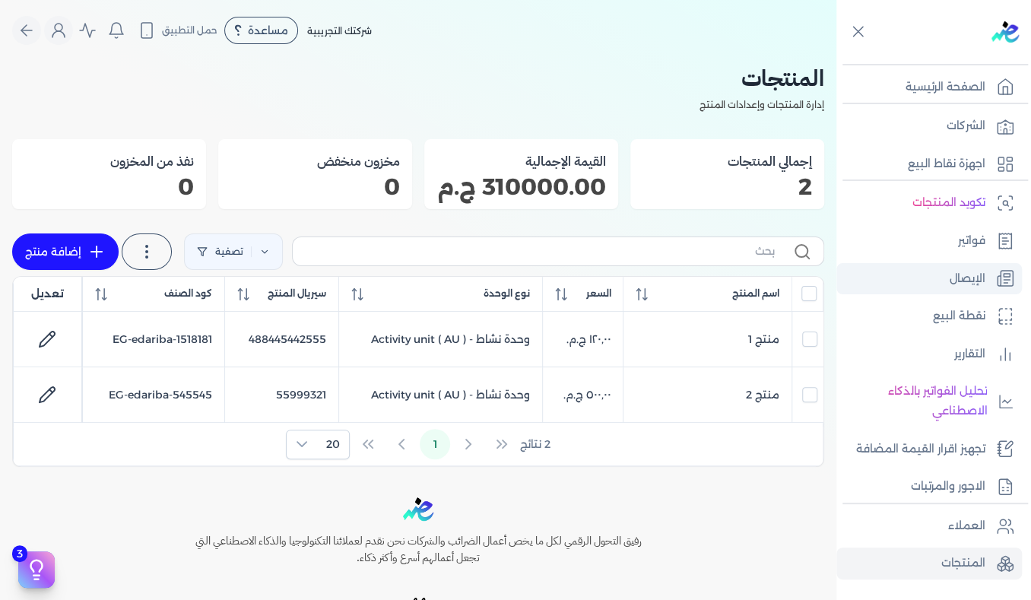
click at [974, 277] on p "الإيصال" at bounding box center [967, 279] width 36 height 20
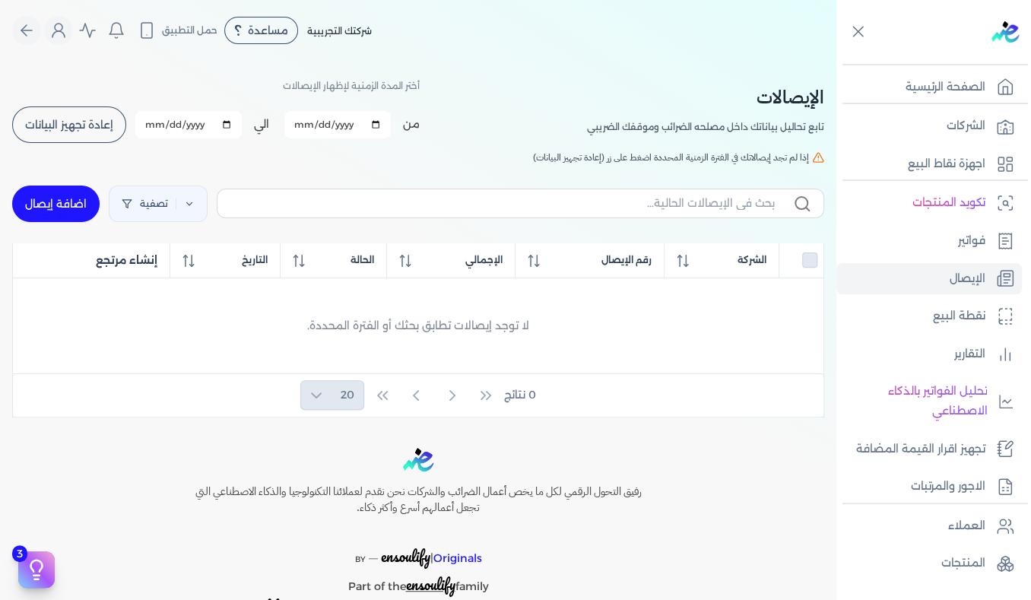
click at [53, 201] on link "اضافة إيصال" at bounding box center [55, 203] width 87 height 36
select select "EGP"
select select "EGS"
select select "B"
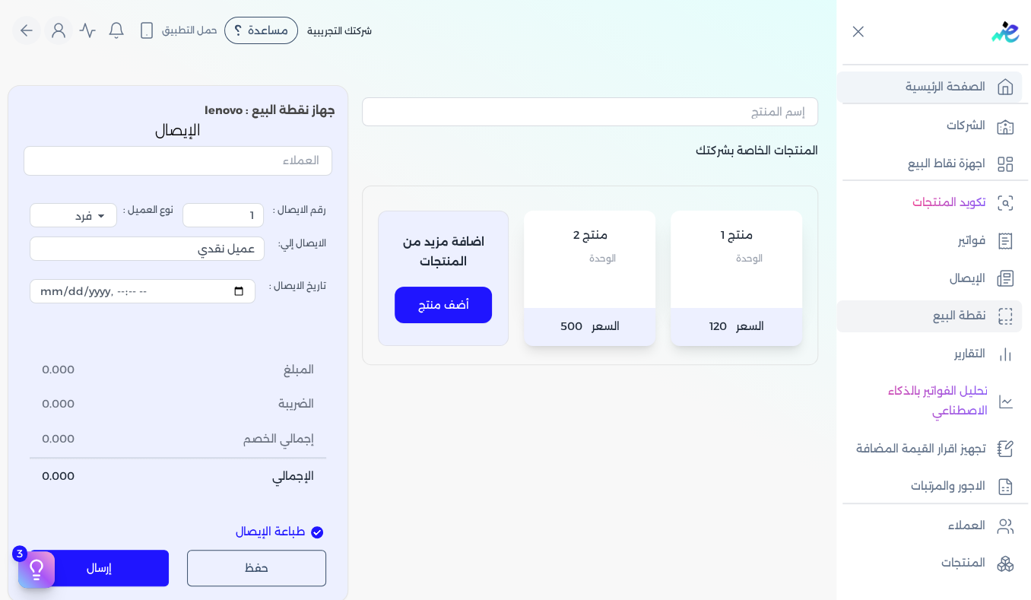
click at [941, 91] on p "الصفحة الرئيسية" at bounding box center [945, 88] width 80 height 20
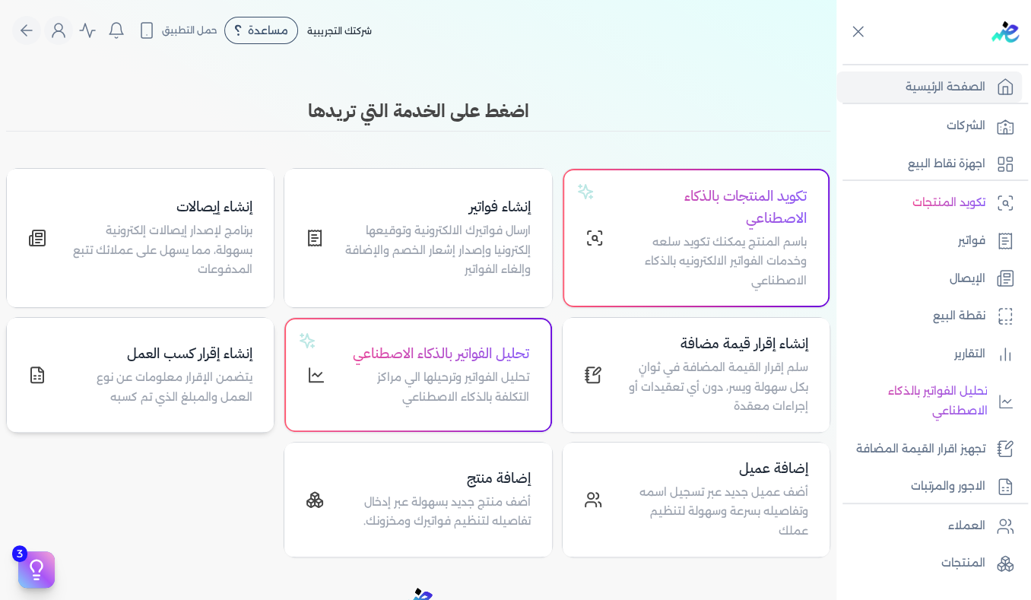
click at [127, 380] on p "يتضمن الإقرار معلومات عن نوع العمل والمبلغ الذي تم كسبه" at bounding box center [159, 387] width 188 height 39
select select "01"
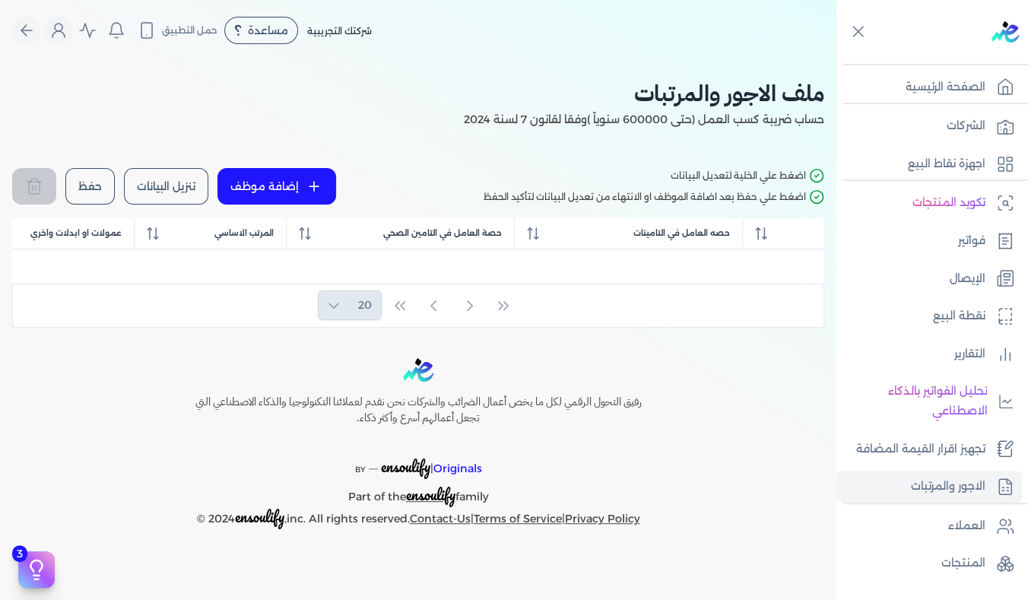
scroll to position [0, -3436]
click at [180, 188] on button "تنزيل البيانات" at bounding box center [166, 186] width 84 height 36
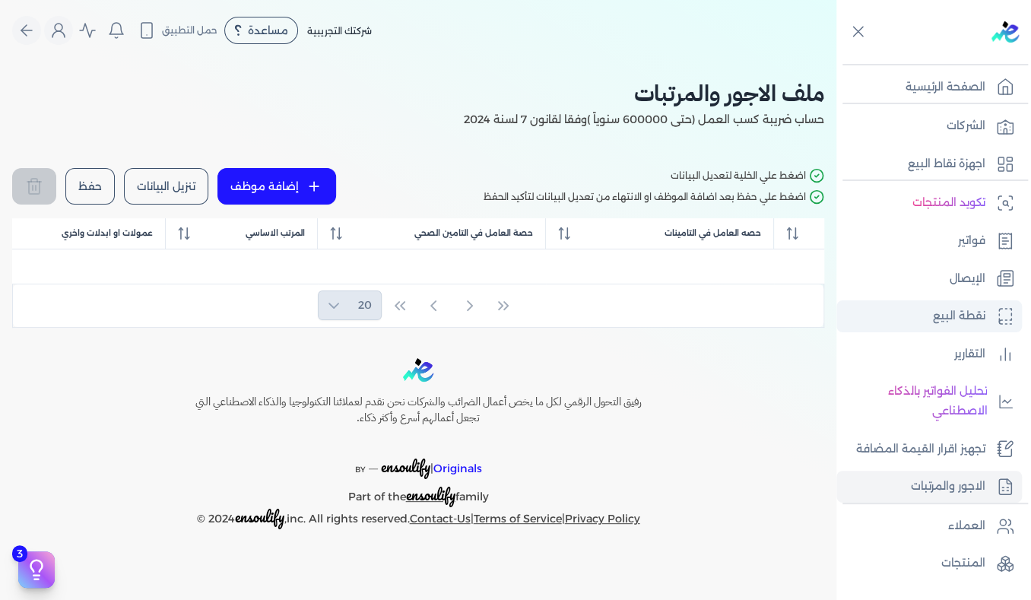
click at [962, 318] on p "نقطة البيع" at bounding box center [959, 316] width 52 height 20
select select "EGP"
select select "EGS"
select select "B"
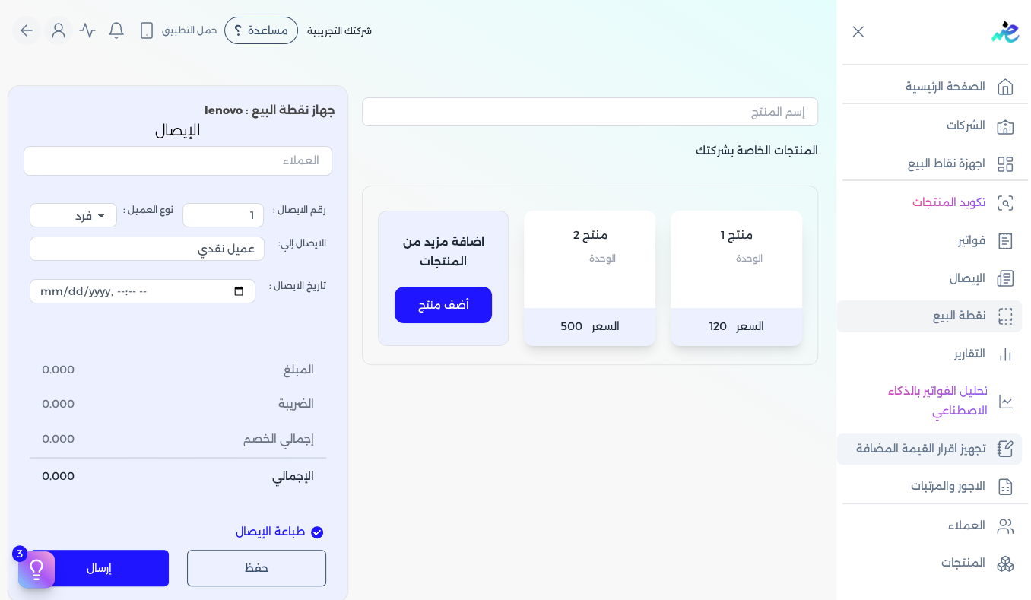
click at [933, 448] on p "تجهيز اقرار القيمة المضافة" at bounding box center [920, 449] width 129 height 20
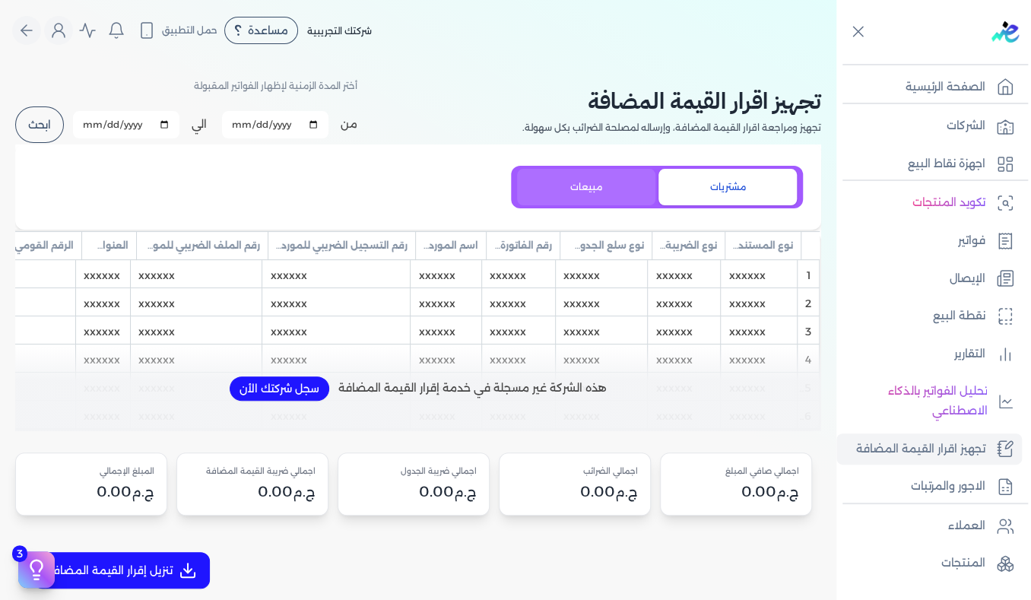
click at [607, 189] on button "مبيعات" at bounding box center [586, 187] width 138 height 36
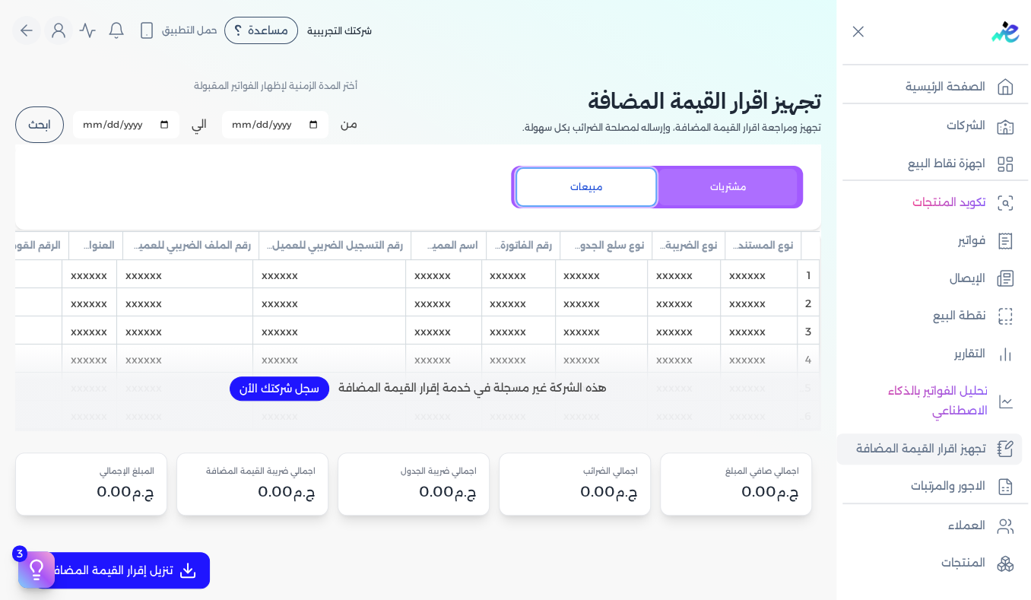
click at [750, 189] on button "مشتريات" at bounding box center [727, 187] width 138 height 36
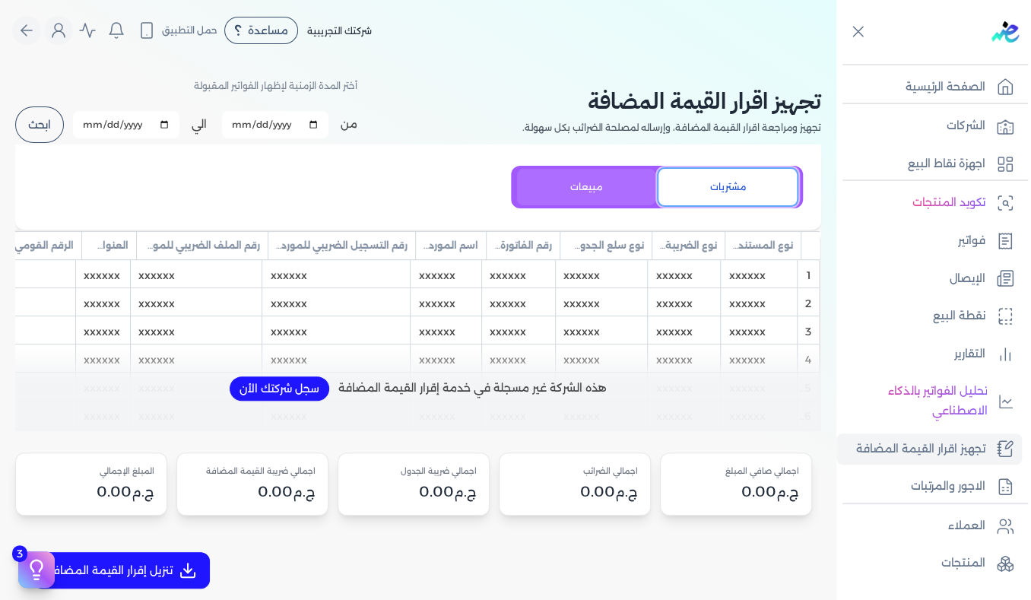
click at [597, 185] on button "مبيعات" at bounding box center [586, 187] width 138 height 36
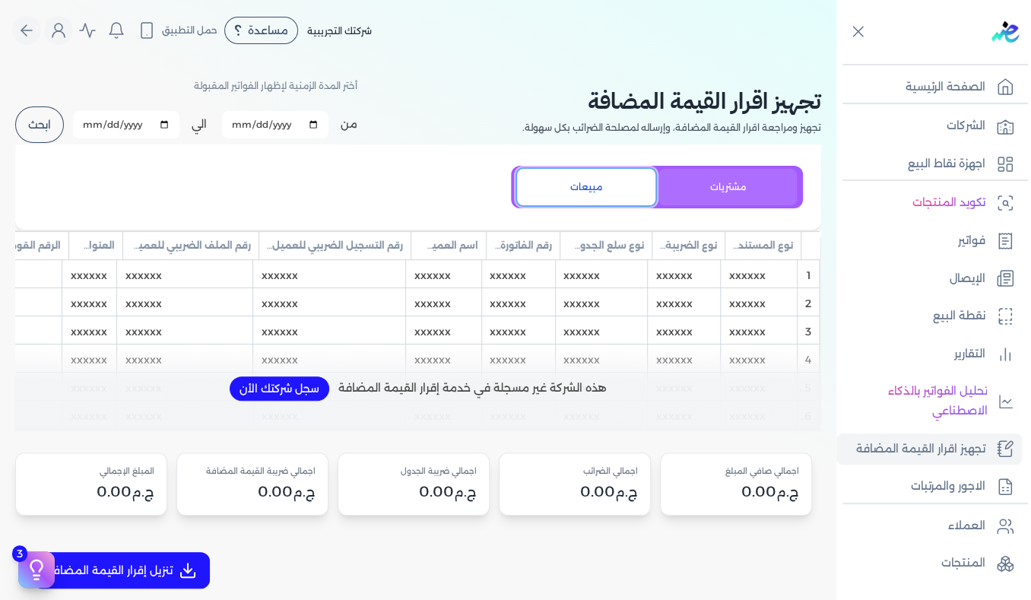
click at [721, 184] on button "مشتريات" at bounding box center [727, 187] width 138 height 36
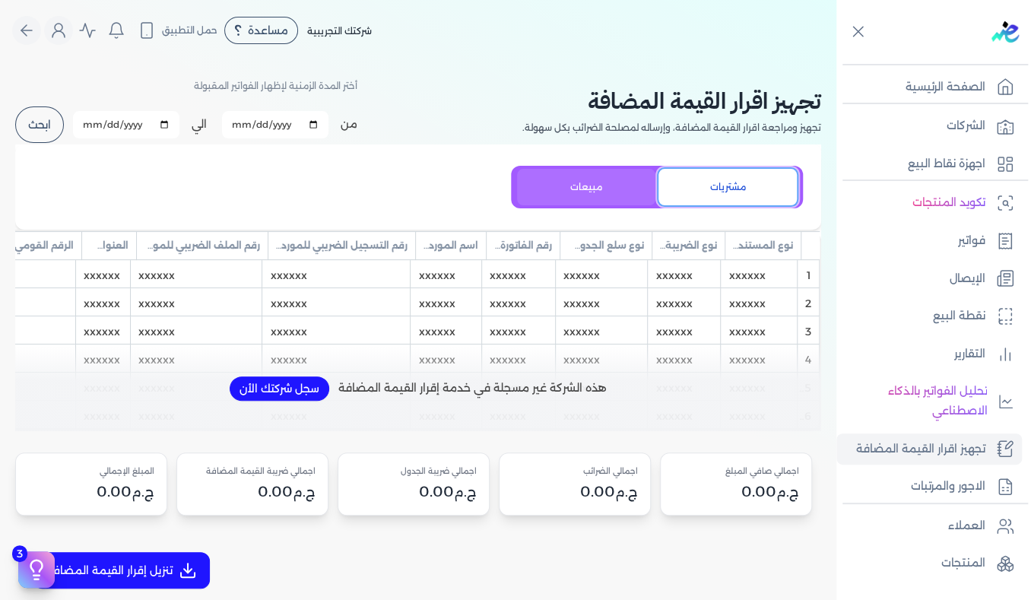
click at [638, 182] on button "مبيعات" at bounding box center [586, 187] width 138 height 36
